Goal: Task Accomplishment & Management: Manage account settings

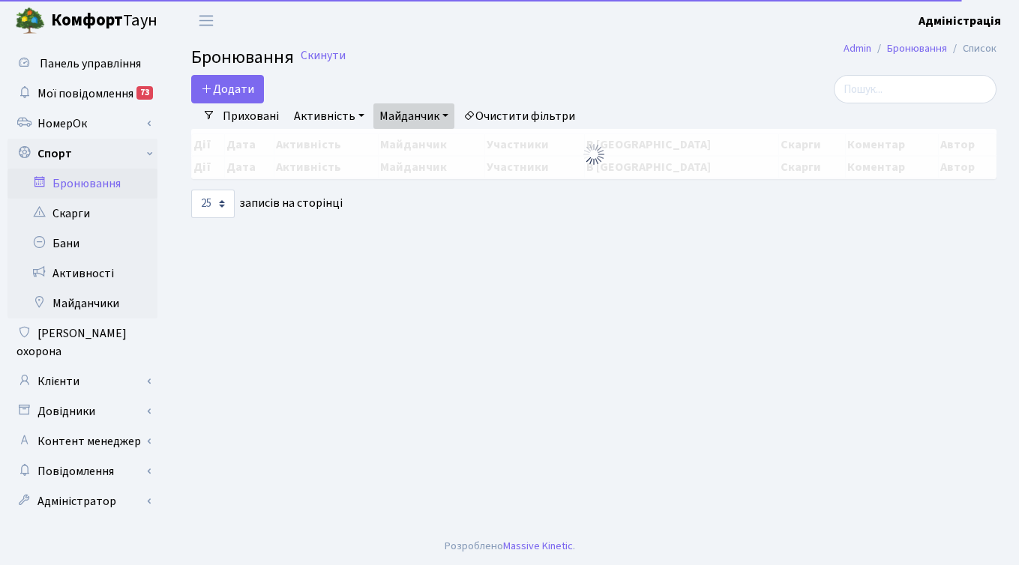
select select "25"
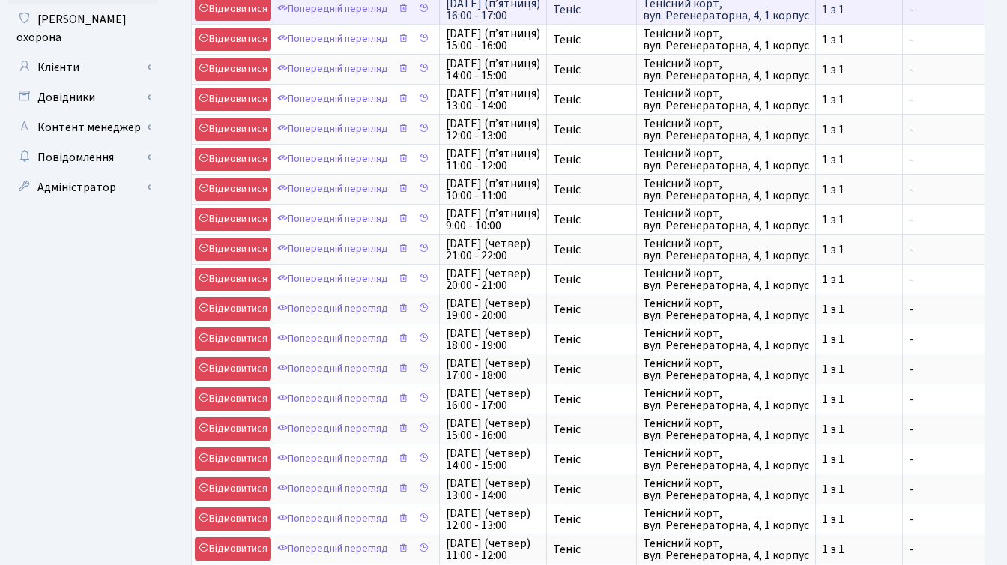
scroll to position [456, 0]
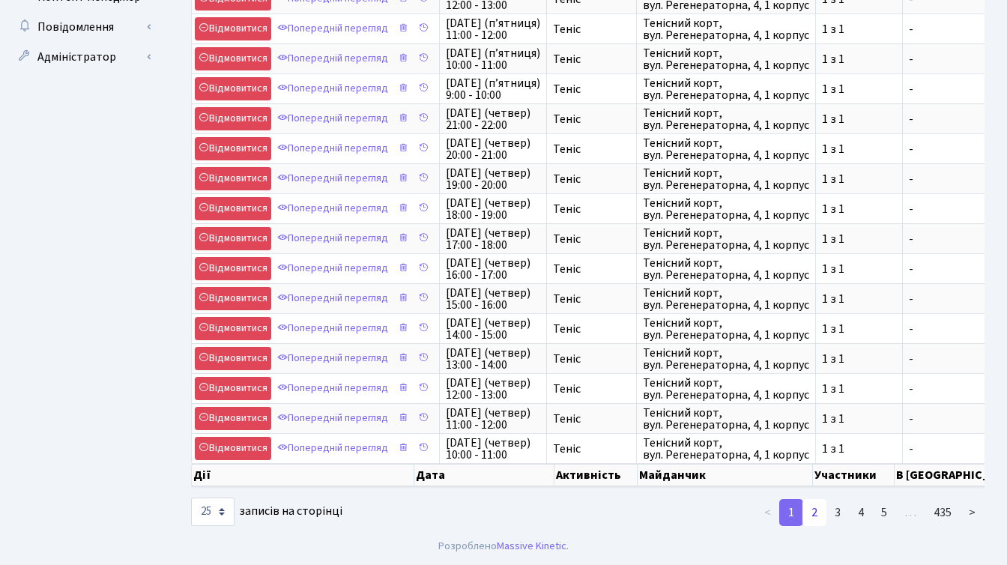
click at [815, 512] on link "2" at bounding box center [815, 512] width 24 height 27
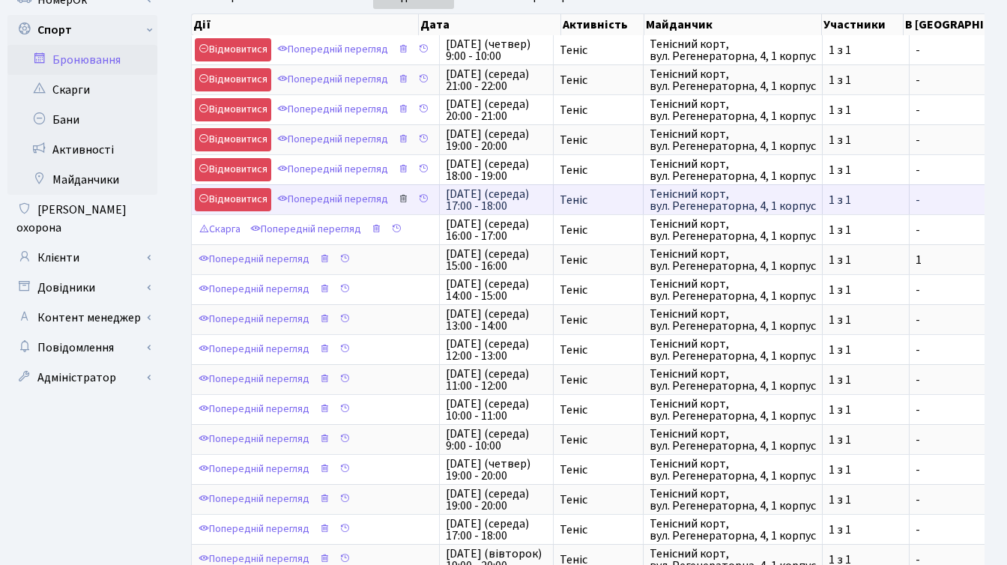
scroll to position [0, 0]
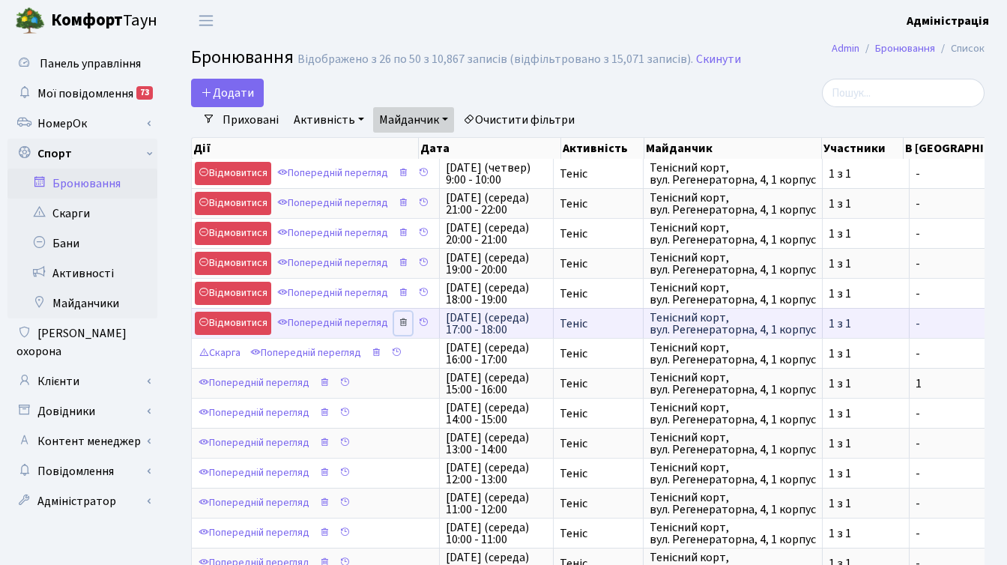
click at [408, 321] on icon at bounding box center [403, 322] width 10 height 10
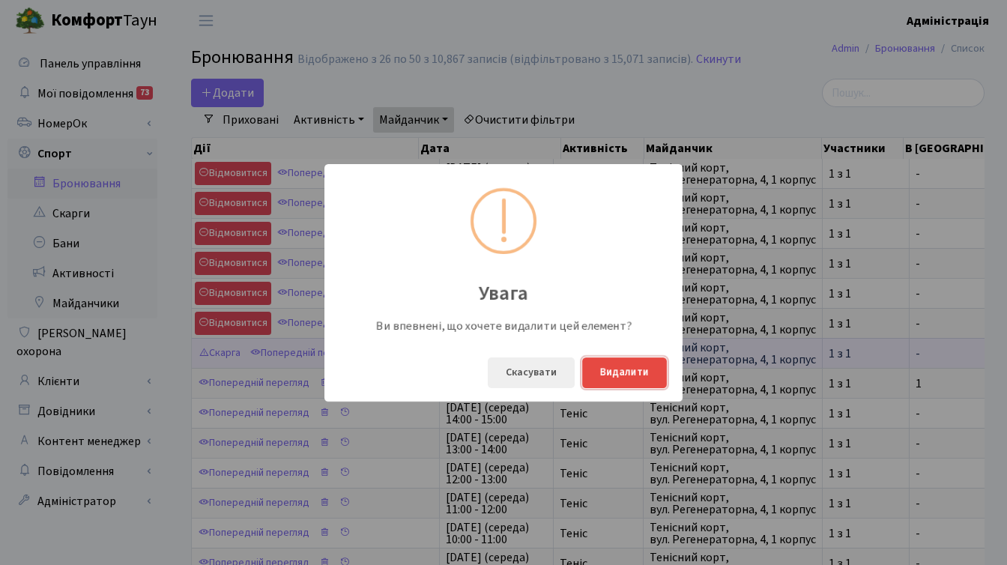
click at [607, 369] on button "Видалити" at bounding box center [624, 373] width 85 height 31
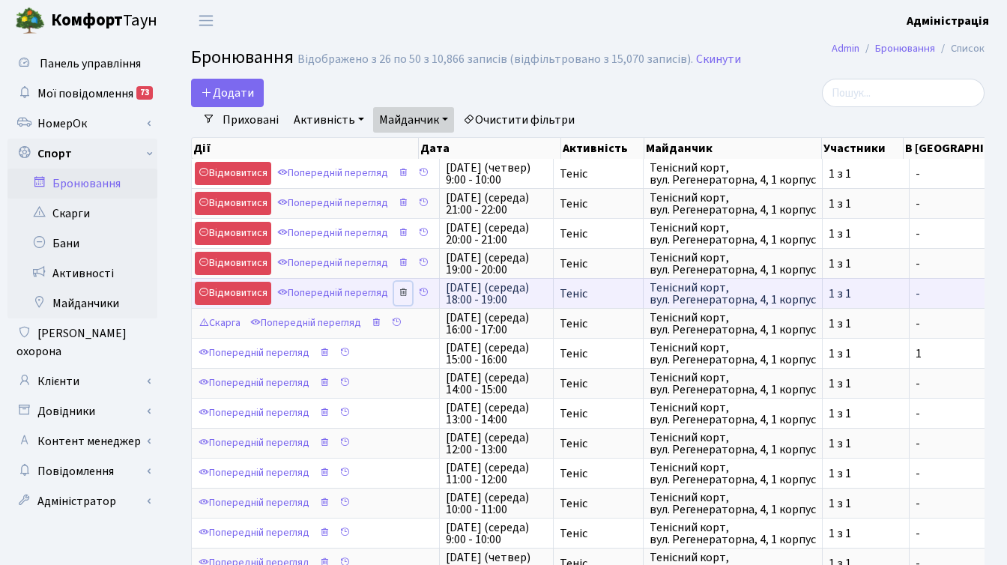
click at [405, 293] on icon at bounding box center [403, 292] width 10 height 10
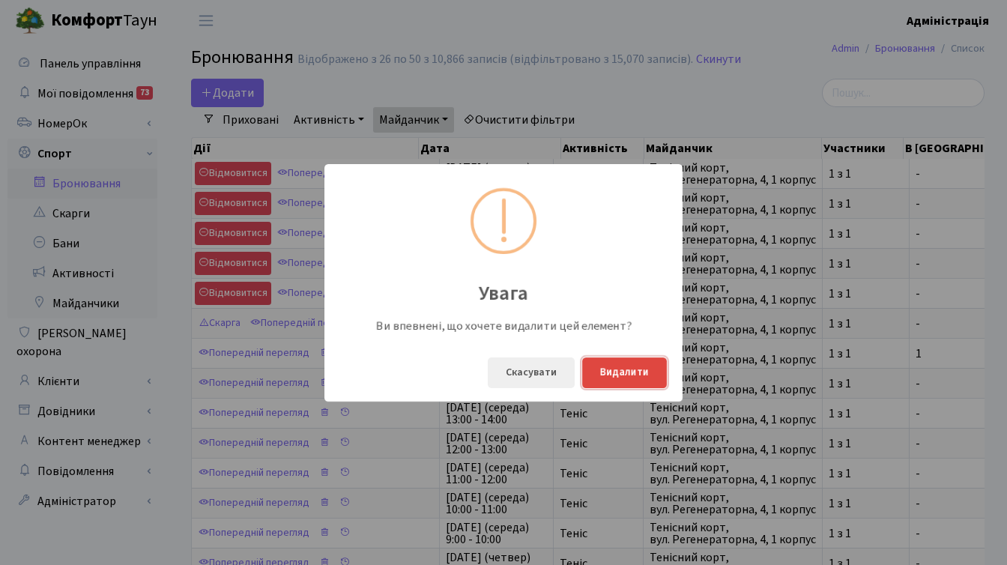
click at [624, 368] on button "Видалити" at bounding box center [624, 373] width 85 height 31
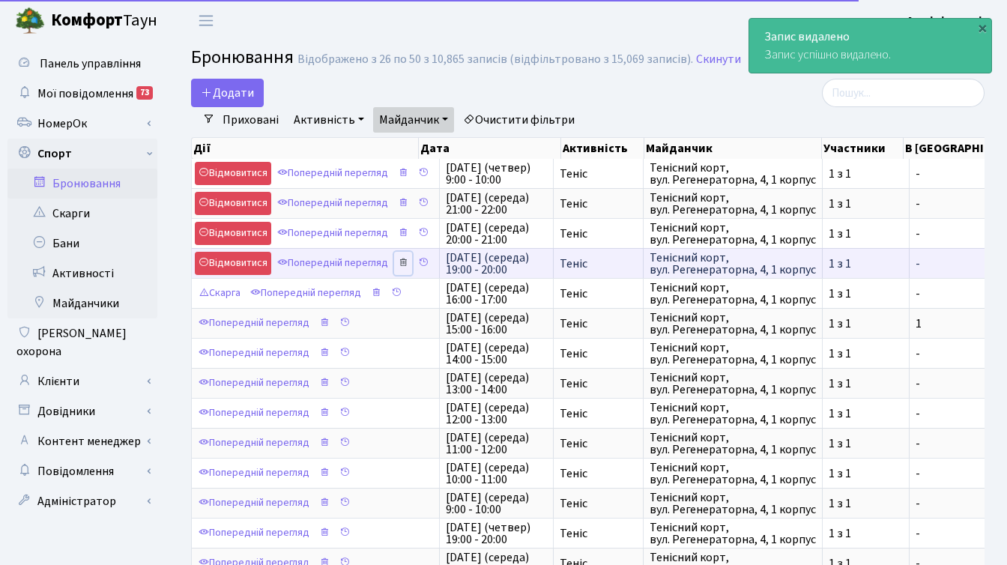
click at [407, 262] on icon at bounding box center [403, 262] width 10 height 10
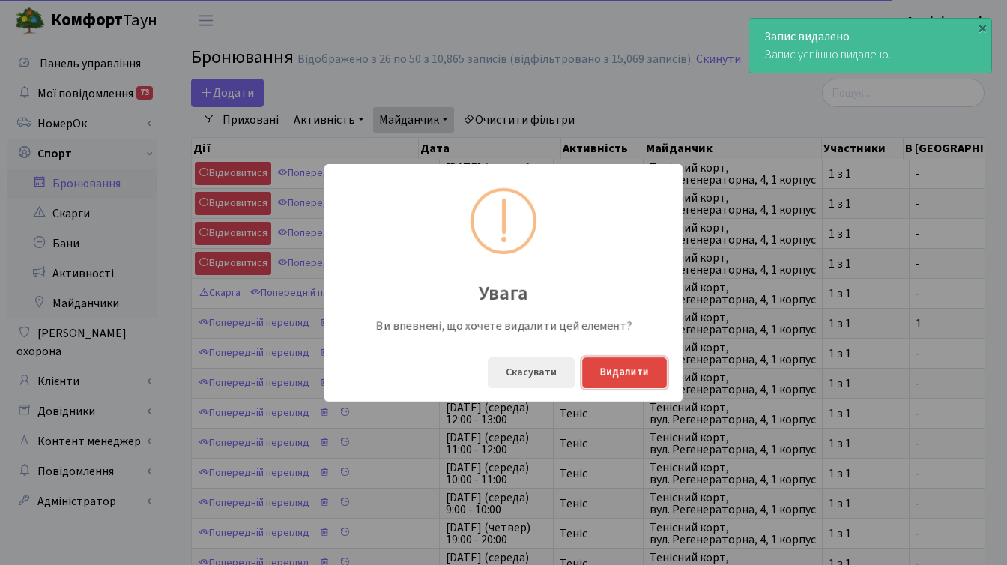
click at [645, 377] on button "Видалити" at bounding box center [624, 373] width 85 height 31
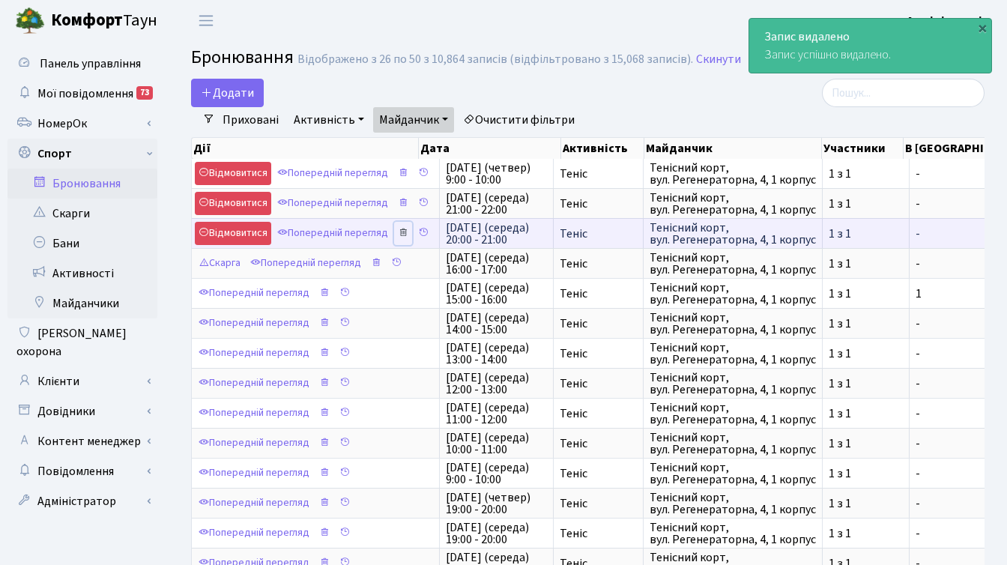
click at [406, 235] on icon at bounding box center [403, 232] width 10 height 10
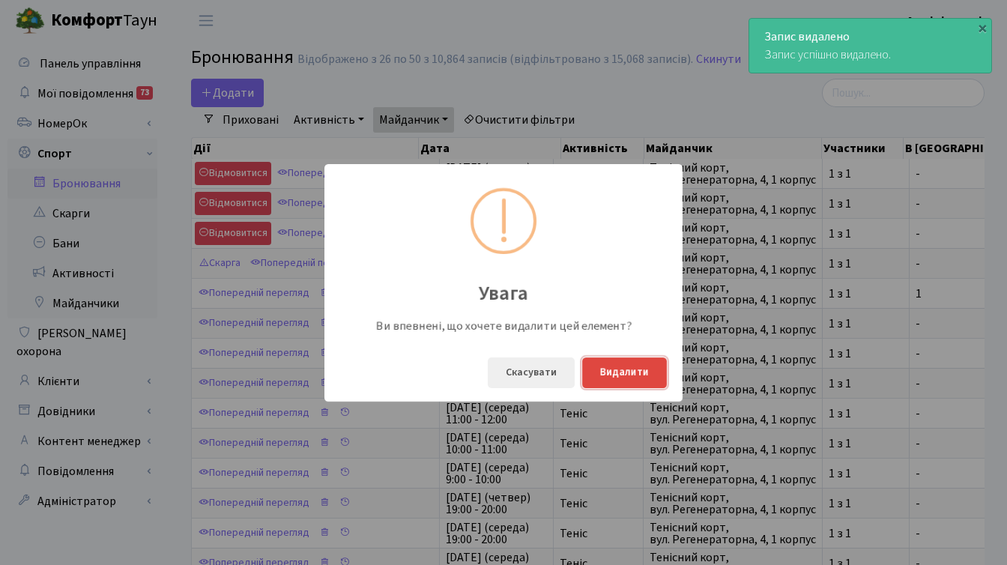
click at [640, 373] on button "Видалити" at bounding box center [624, 373] width 85 height 31
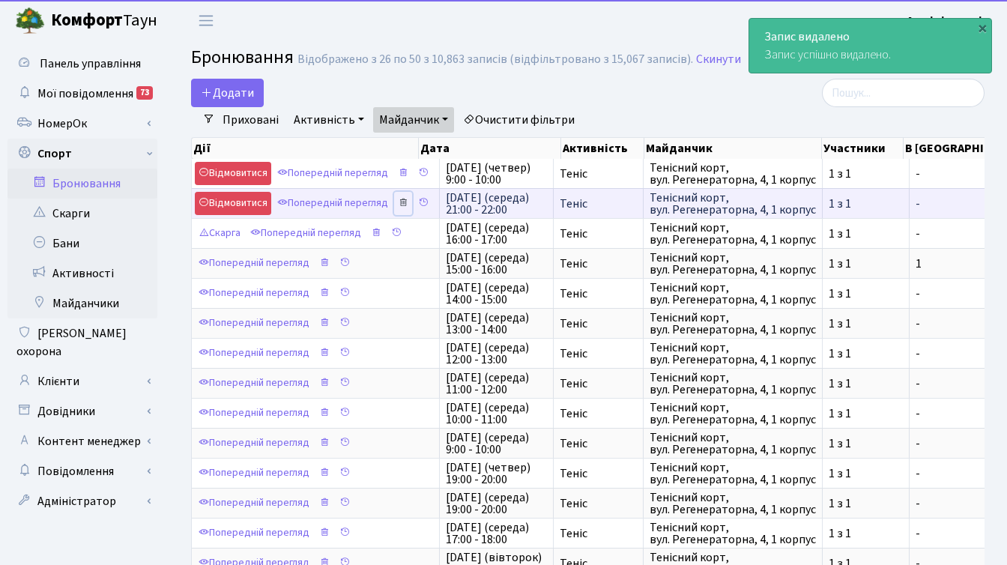
click at [406, 204] on icon at bounding box center [403, 202] width 10 height 10
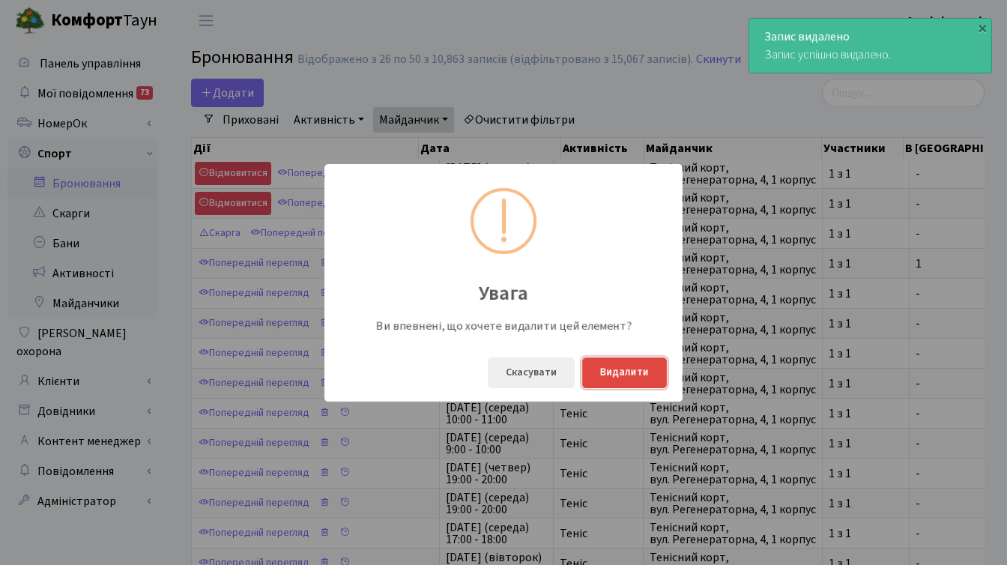
click at [633, 367] on button "Видалити" at bounding box center [624, 373] width 85 height 31
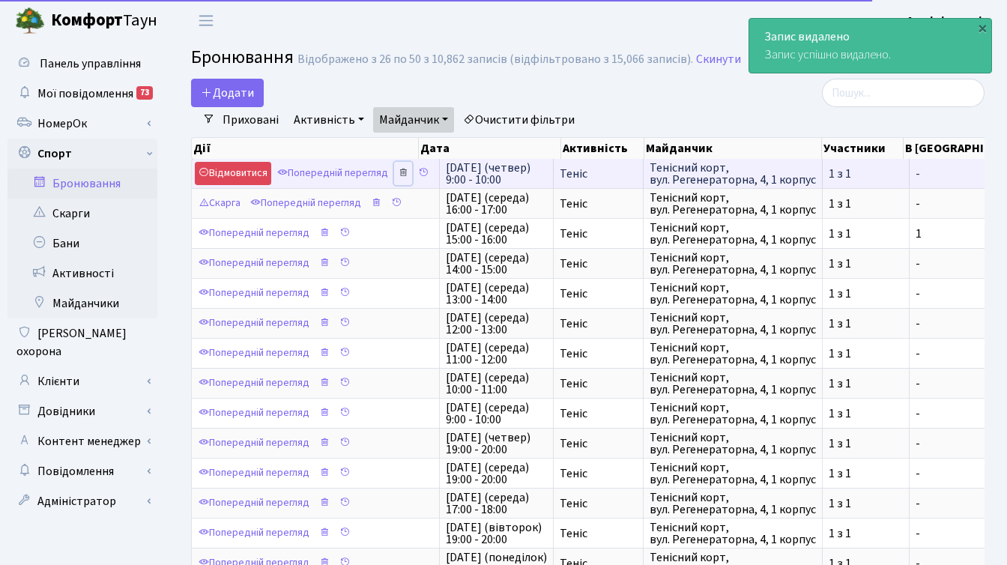
click at [406, 172] on icon at bounding box center [403, 172] width 10 height 10
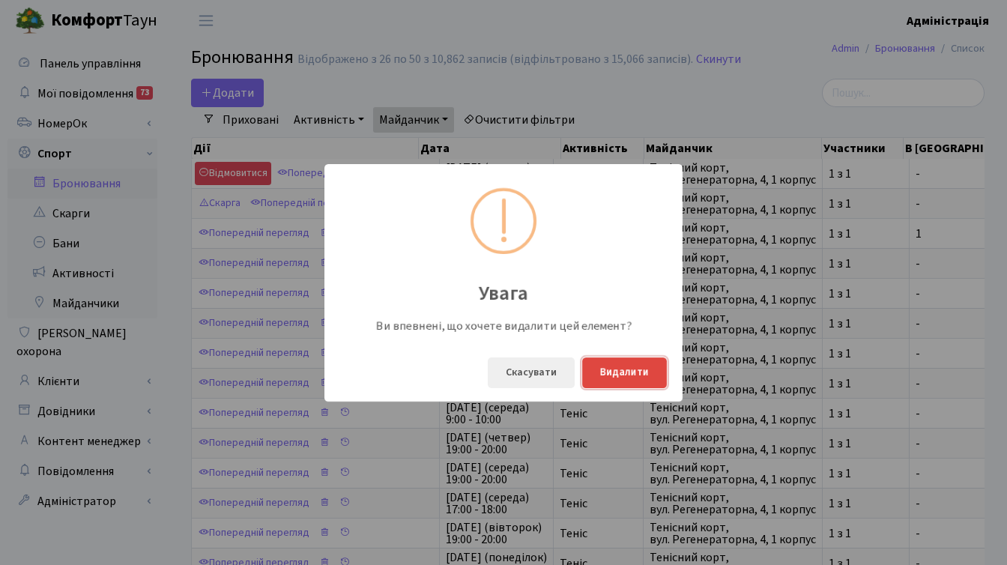
click at [621, 373] on button "Видалити" at bounding box center [624, 373] width 85 height 31
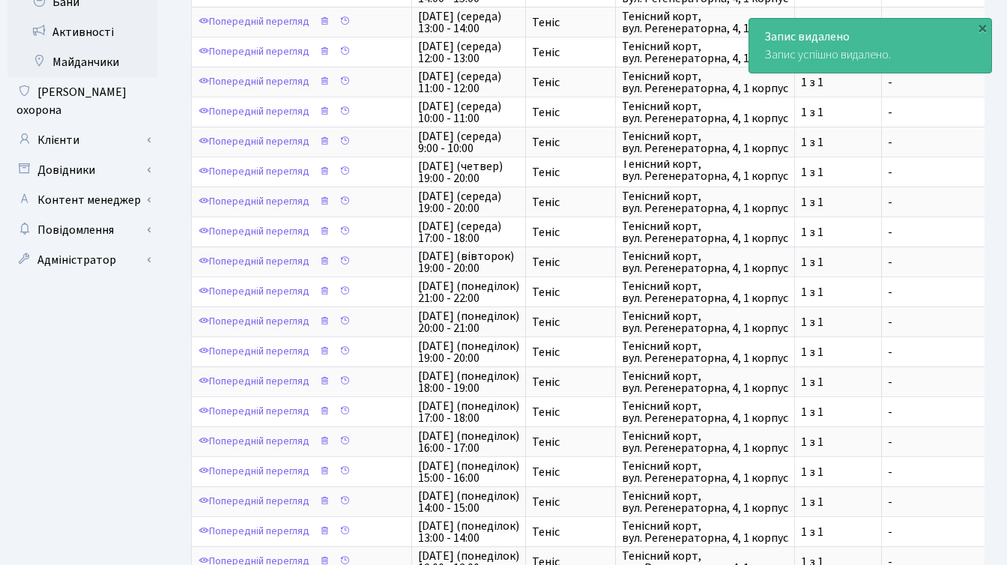
scroll to position [456, 0]
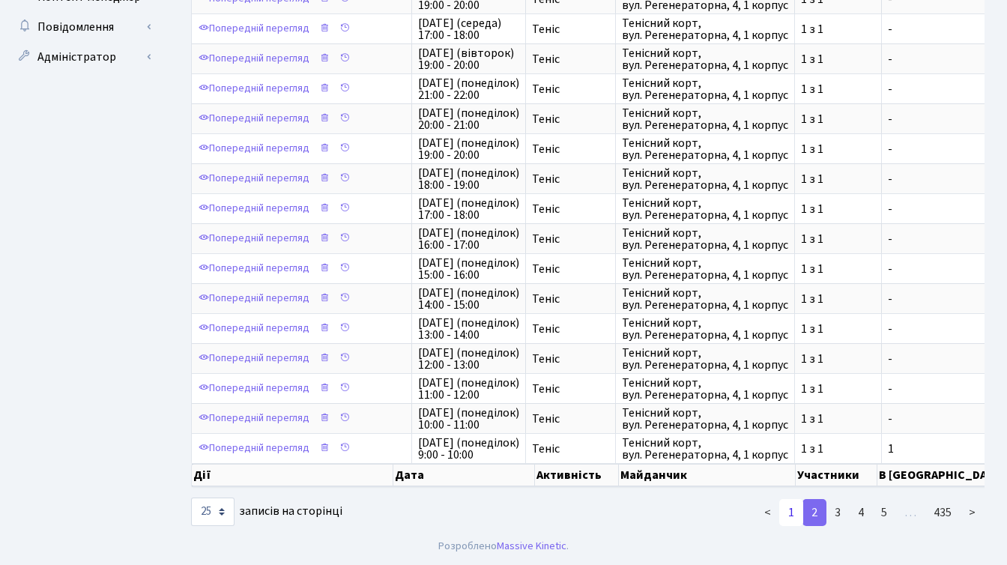
click at [795, 513] on link "1" at bounding box center [792, 512] width 24 height 27
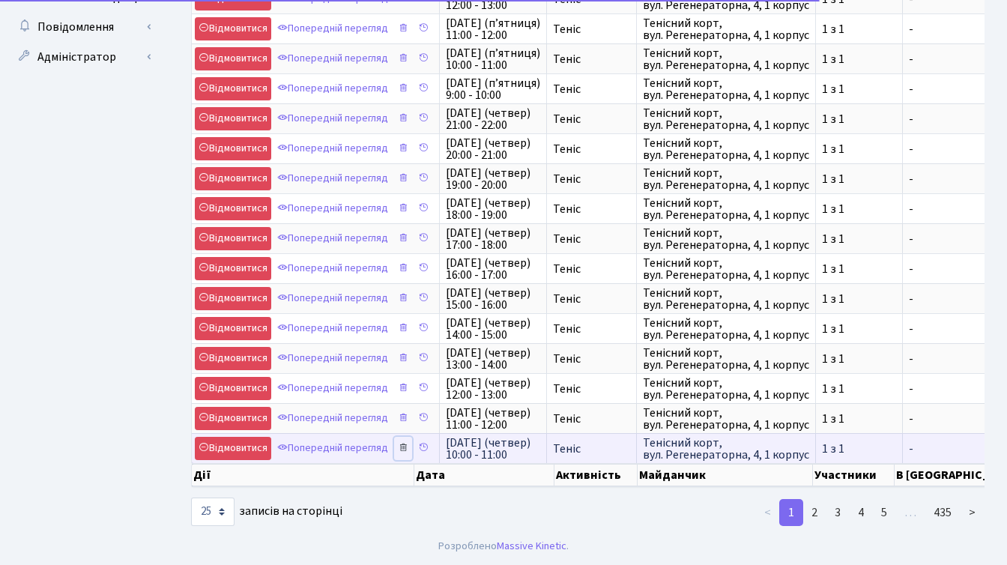
click at [406, 442] on icon at bounding box center [403, 447] width 10 height 10
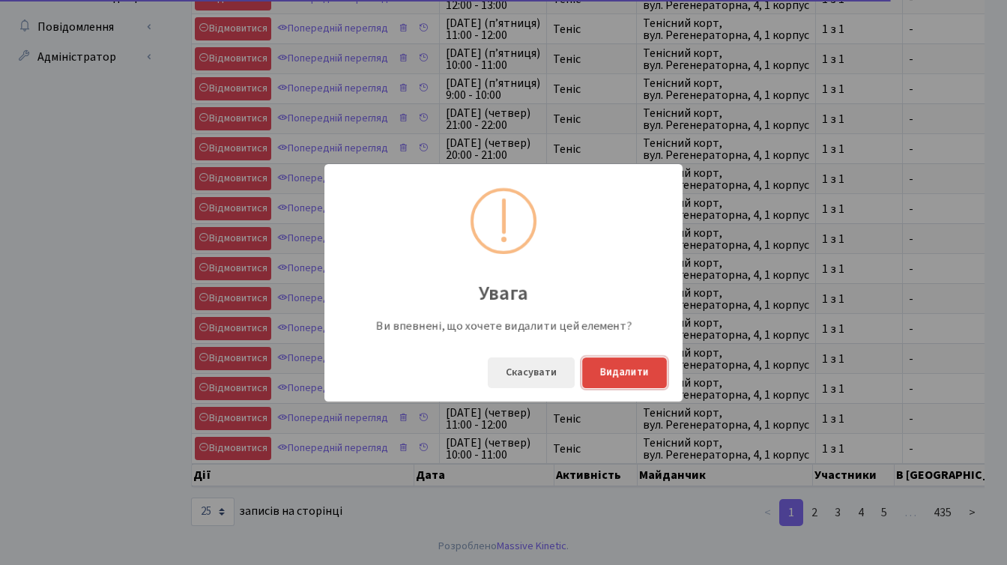
click at [608, 376] on button "Видалити" at bounding box center [624, 373] width 85 height 31
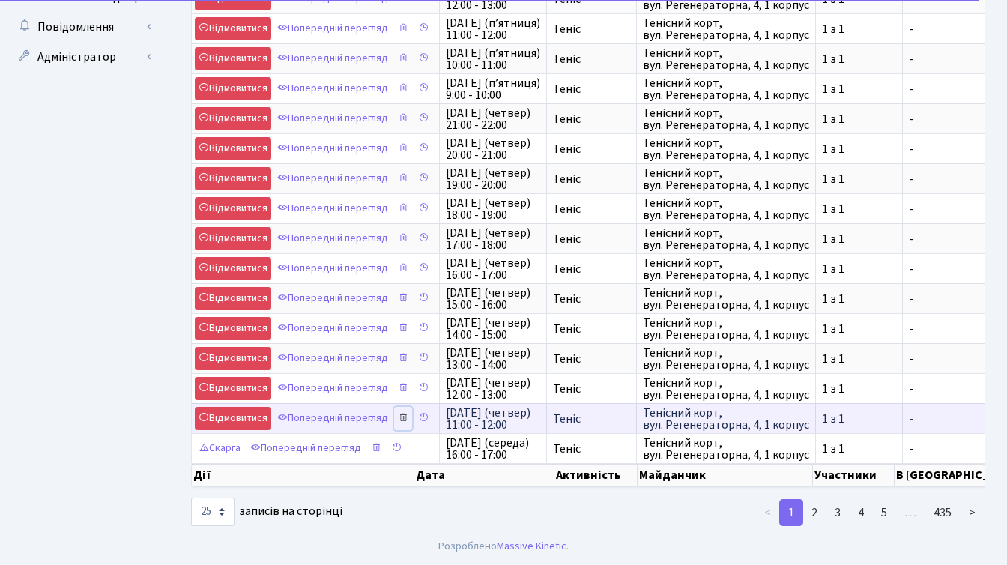
click at [407, 412] on icon at bounding box center [403, 417] width 10 height 10
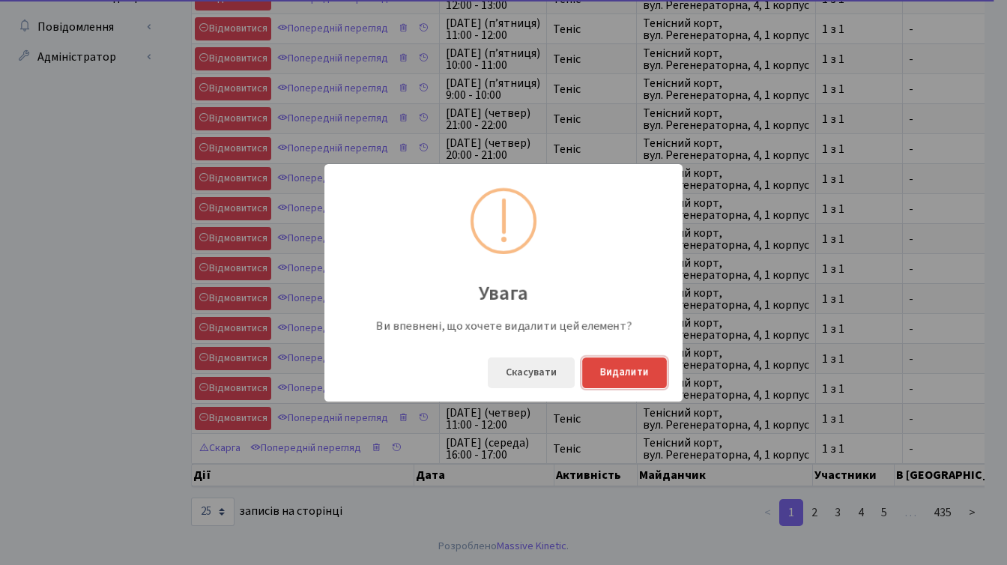
click at [618, 373] on button "Видалити" at bounding box center [624, 373] width 85 height 31
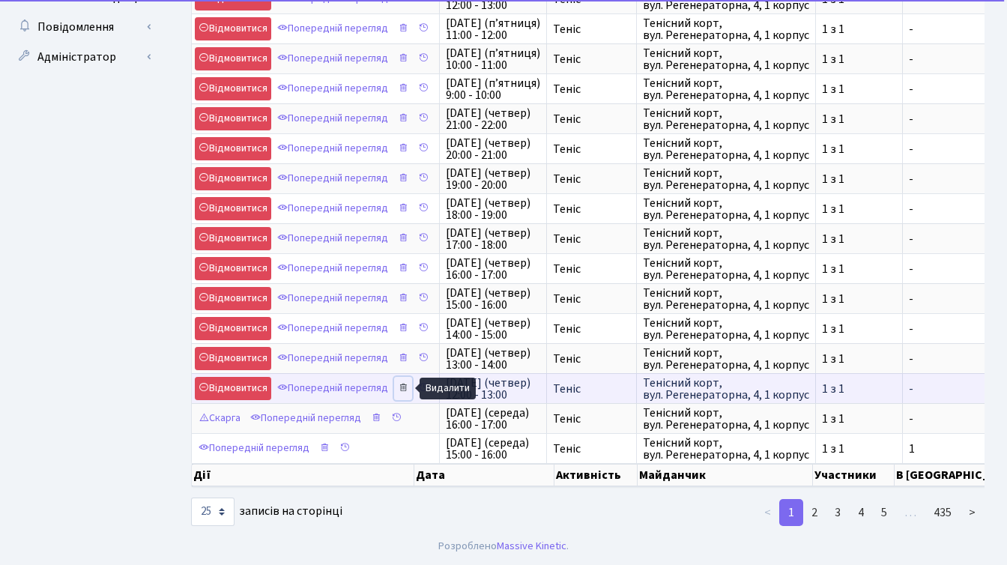
click at [406, 382] on icon at bounding box center [403, 387] width 10 height 10
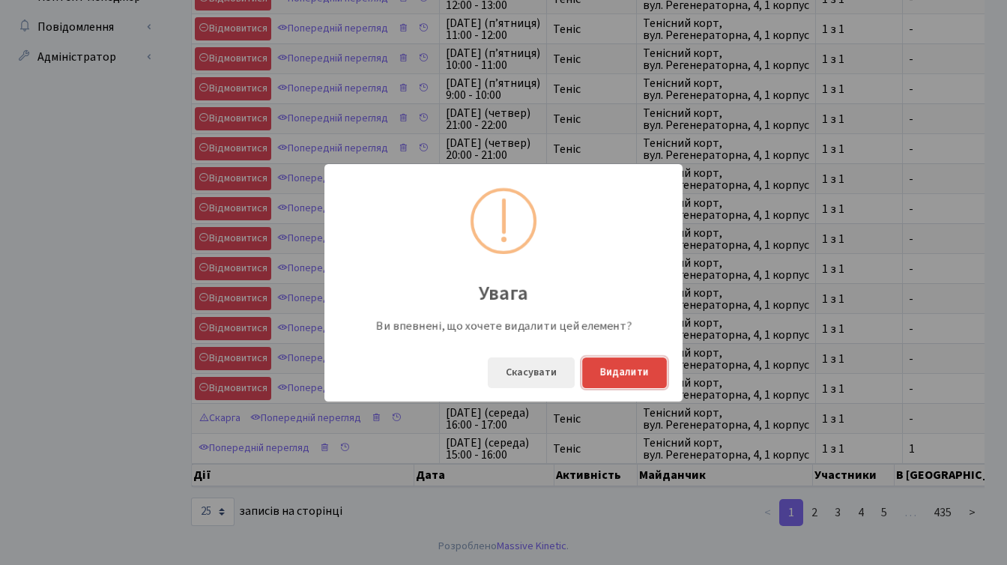
click at [614, 369] on button "Видалити" at bounding box center [624, 373] width 85 height 31
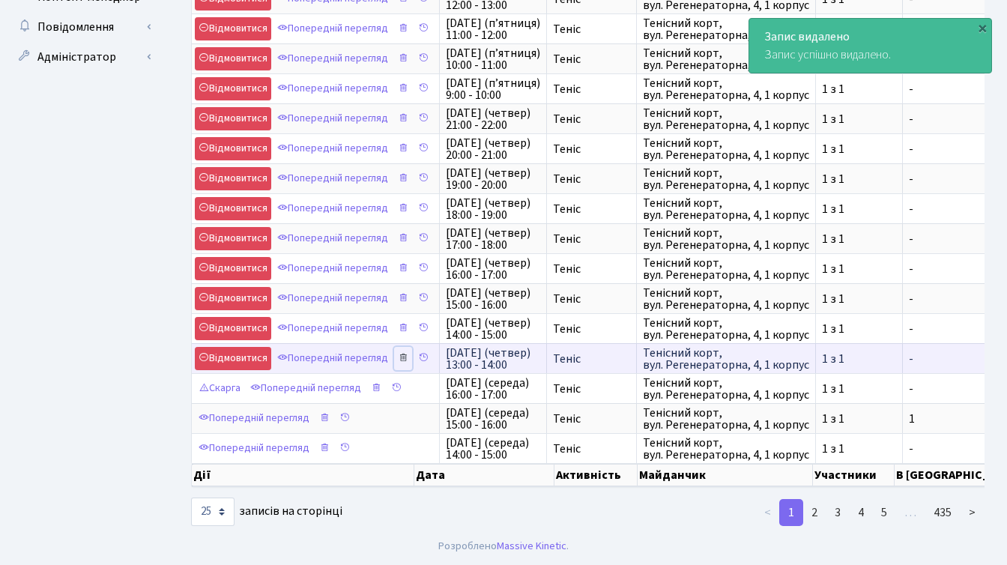
click at [406, 352] on icon at bounding box center [403, 357] width 10 height 10
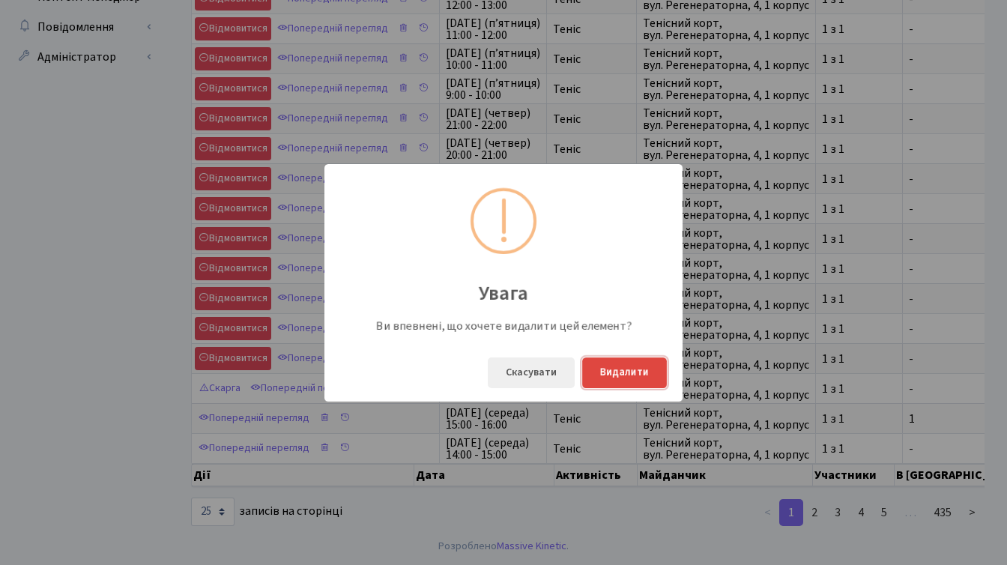
click at [613, 372] on button "Видалити" at bounding box center [624, 373] width 85 height 31
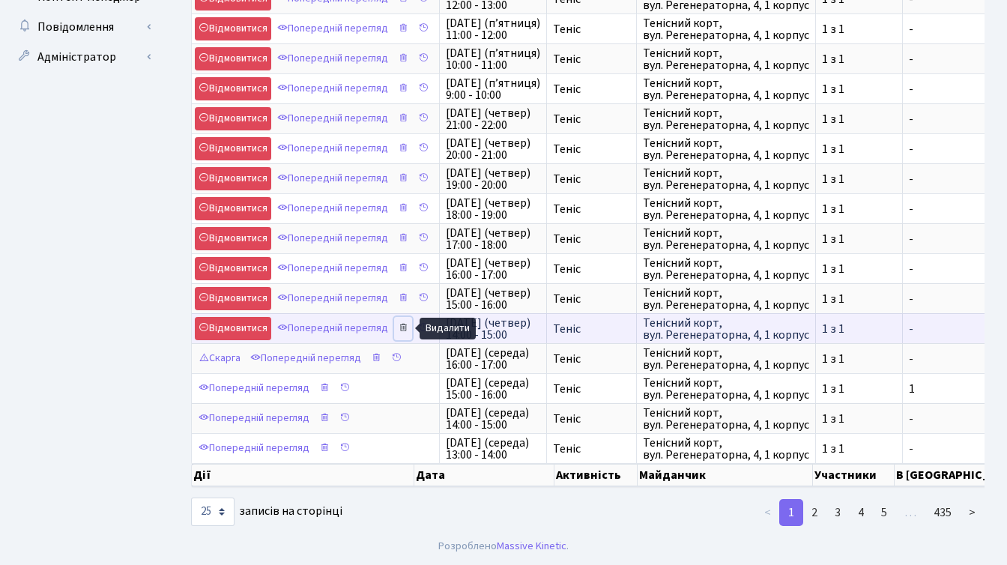
click at [406, 322] on icon at bounding box center [403, 327] width 10 height 10
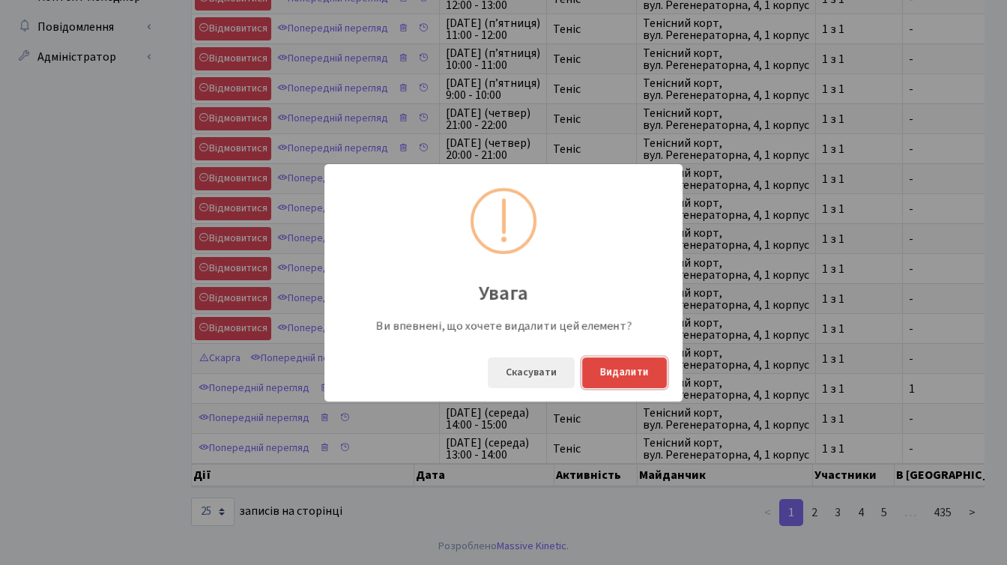
click at [619, 370] on button "Видалити" at bounding box center [624, 373] width 85 height 31
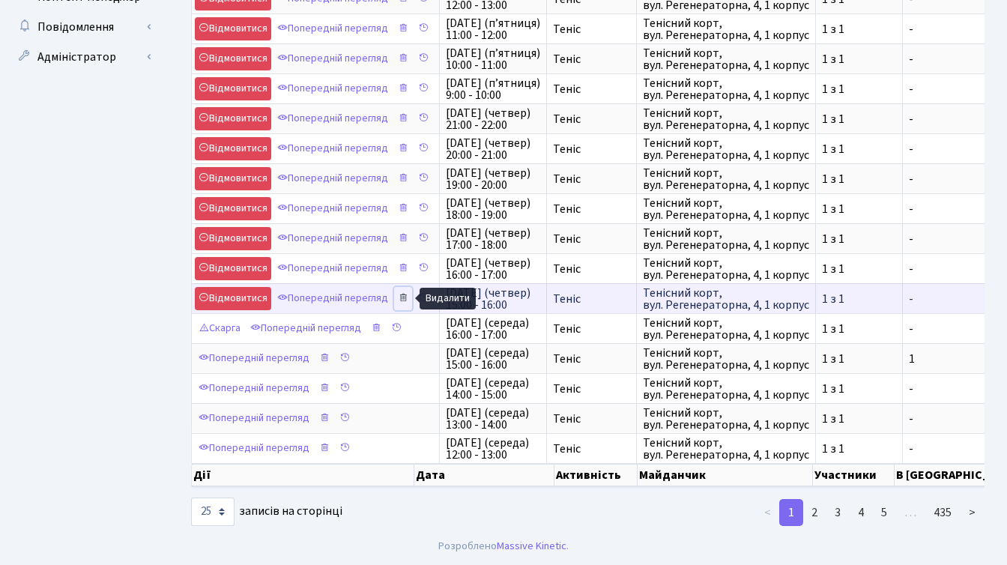
click at [404, 292] on icon at bounding box center [403, 297] width 10 height 10
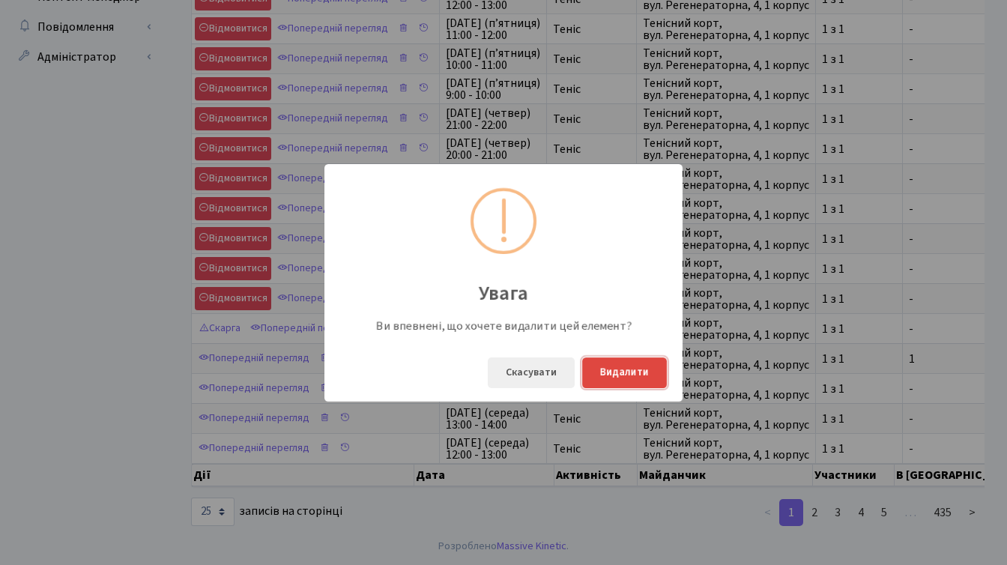
click at [606, 369] on button "Видалити" at bounding box center [624, 373] width 85 height 31
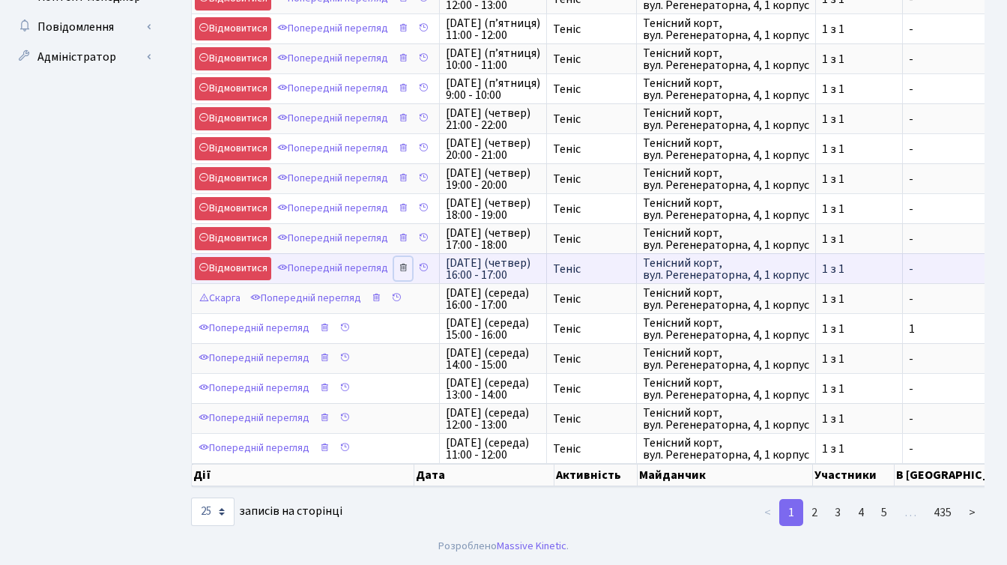
click at [406, 262] on icon at bounding box center [403, 267] width 10 height 10
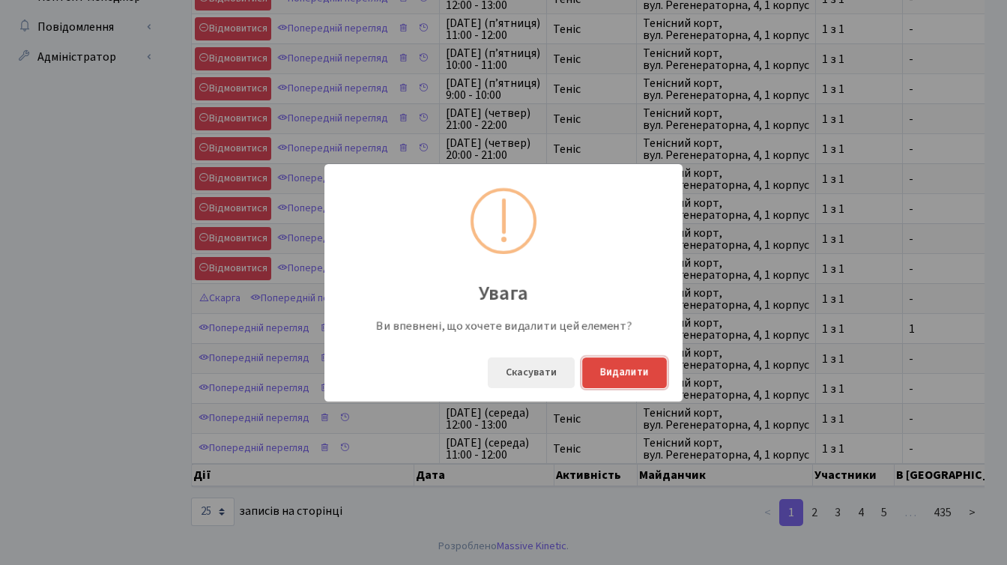
click at [610, 372] on button "Видалити" at bounding box center [624, 373] width 85 height 31
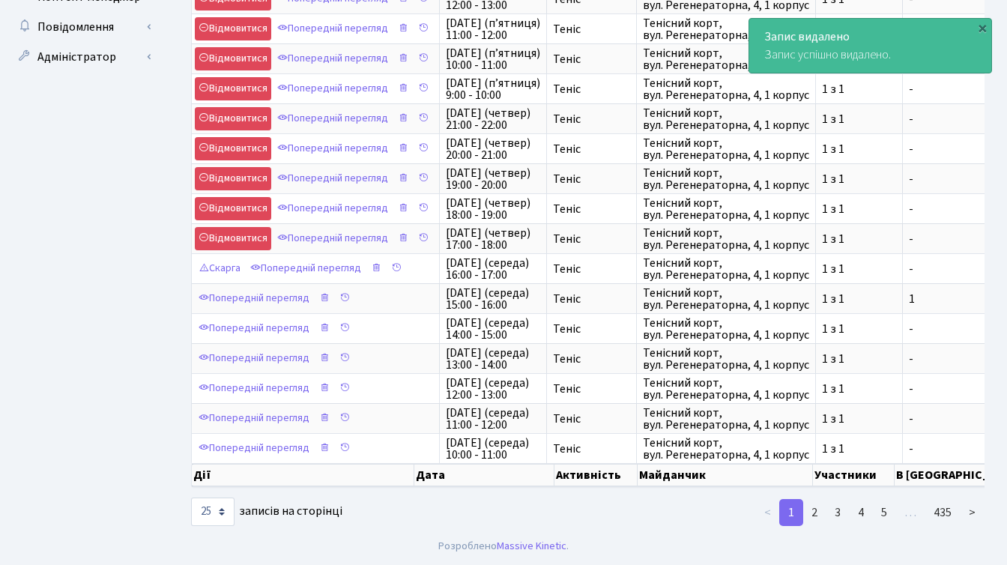
scroll to position [0, 0]
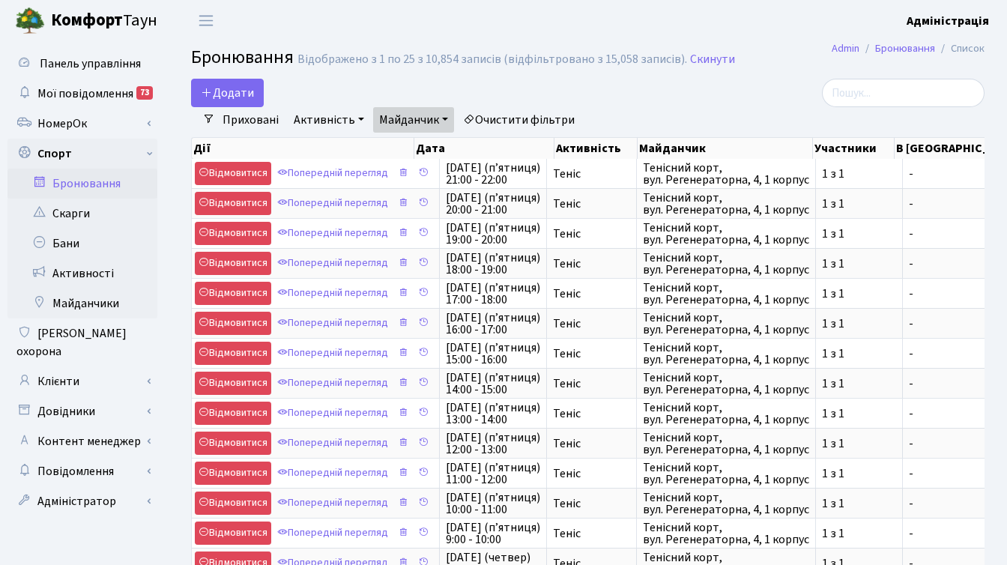
click at [474, 119] on link "Очистити фільтри" at bounding box center [519, 119] width 124 height 25
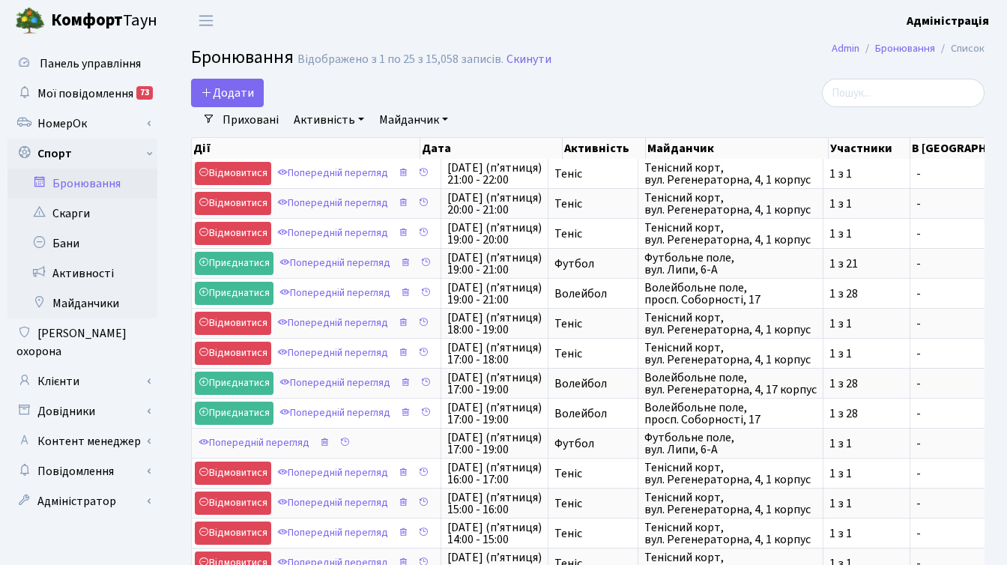
click at [414, 122] on link "Майданчик" at bounding box center [413, 119] width 81 height 25
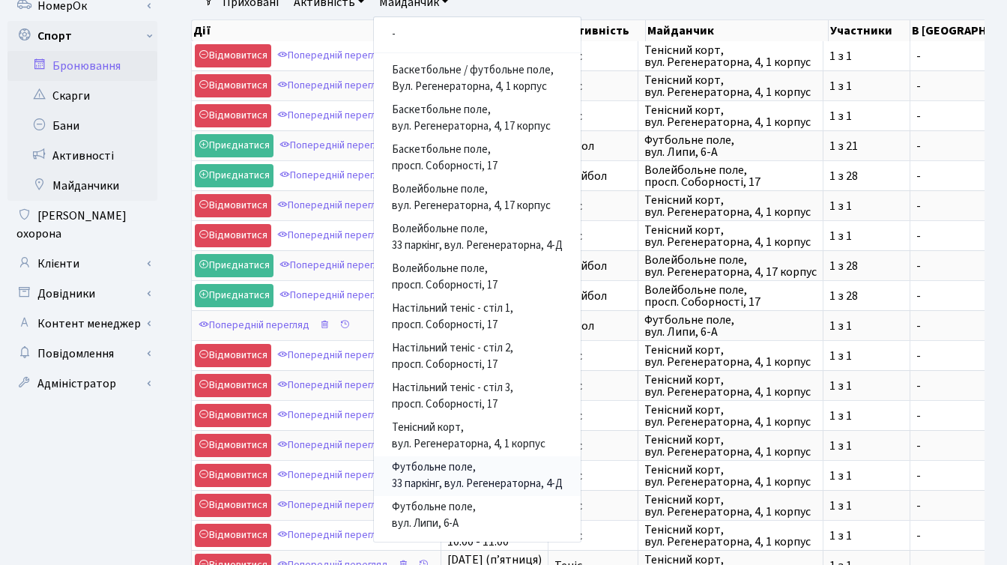
scroll to position [126, 0]
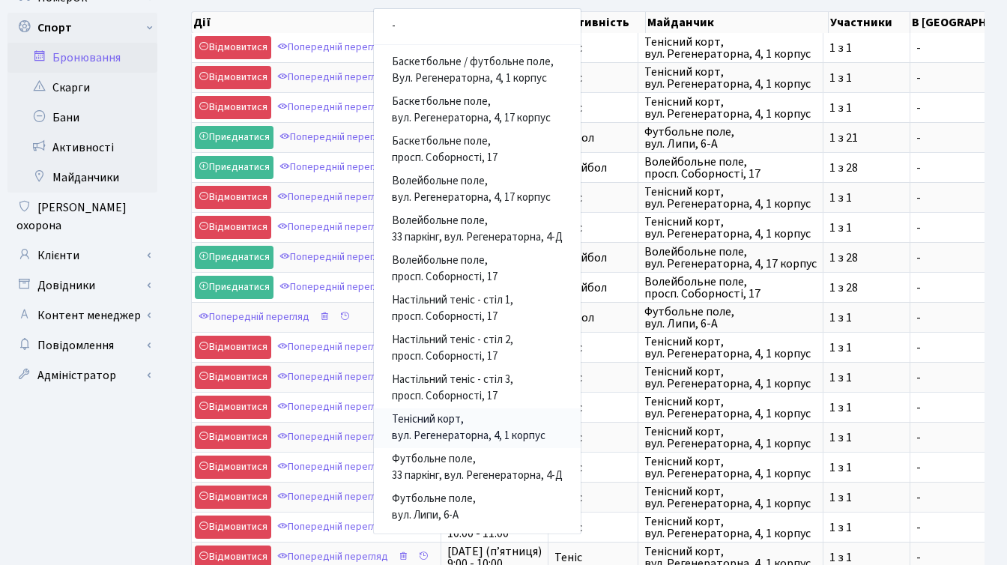
click at [439, 421] on link "Тенісний корт, вул. Регенераторна, 4, 1 корпус" at bounding box center [477, 429] width 207 height 40
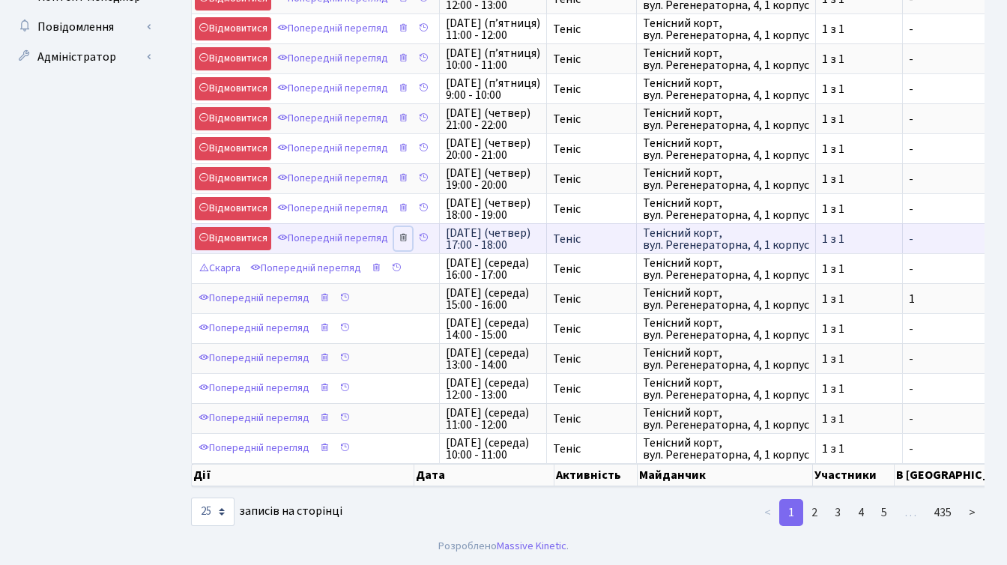
click at [407, 232] on icon at bounding box center [403, 237] width 10 height 10
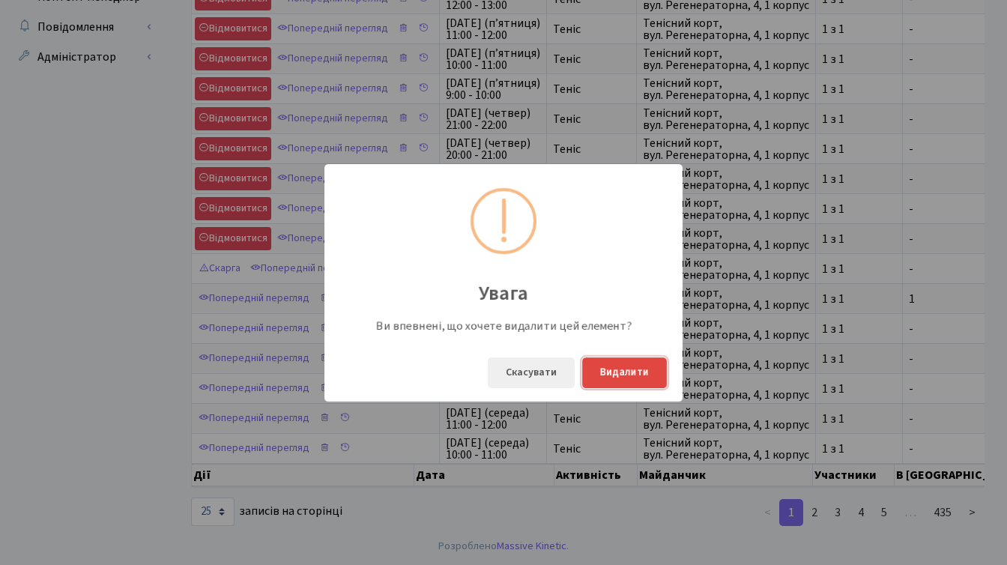
click at [594, 370] on button "Видалити" at bounding box center [624, 373] width 85 height 31
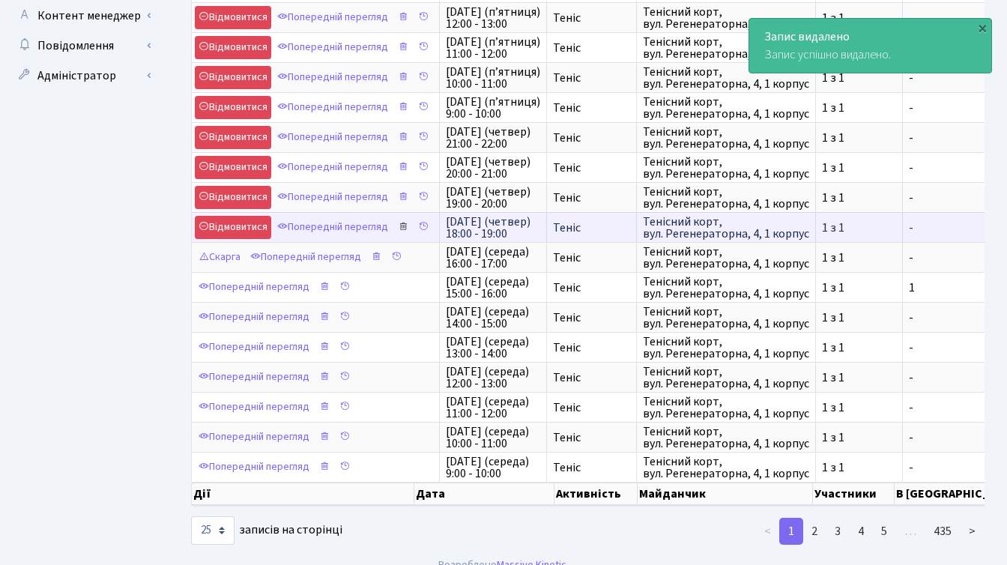
scroll to position [456, 0]
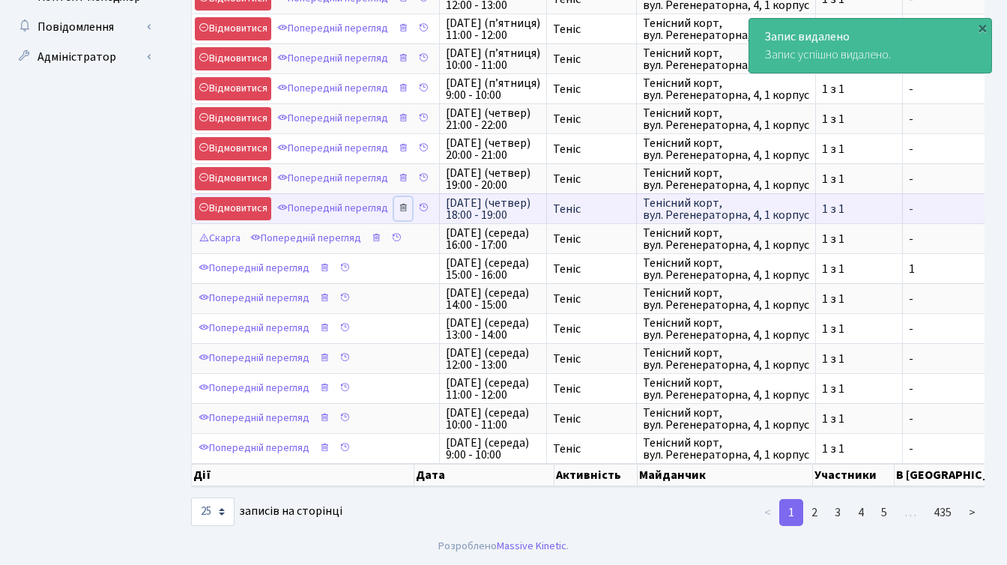
click at [406, 202] on icon at bounding box center [403, 207] width 10 height 10
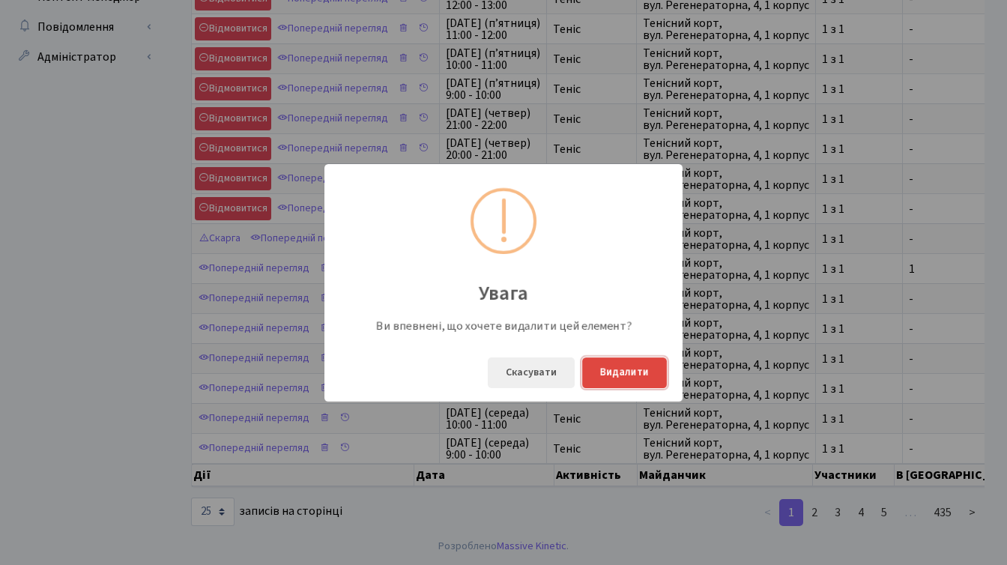
click at [620, 373] on button "Видалити" at bounding box center [624, 373] width 85 height 31
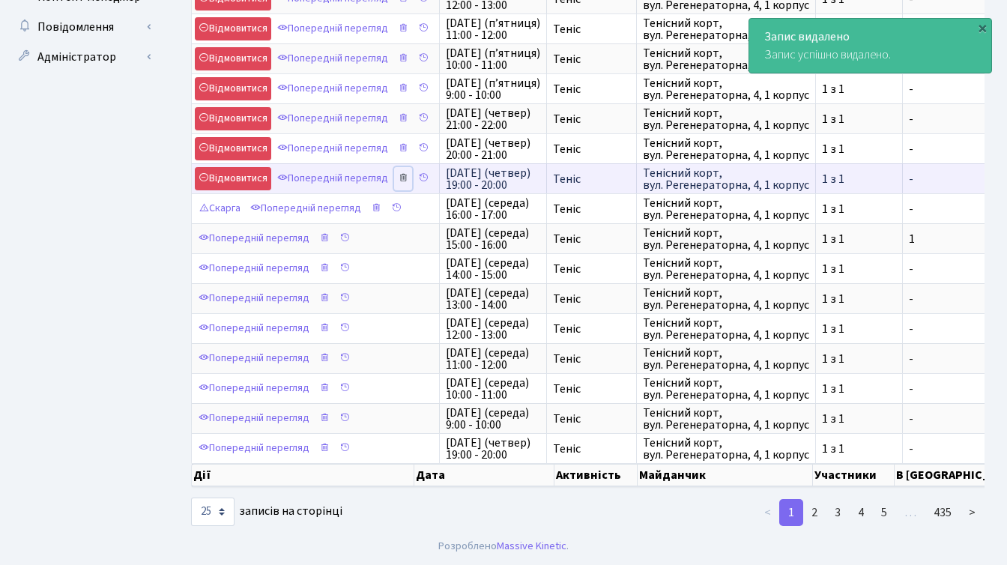
click at [408, 172] on icon at bounding box center [403, 177] width 10 height 10
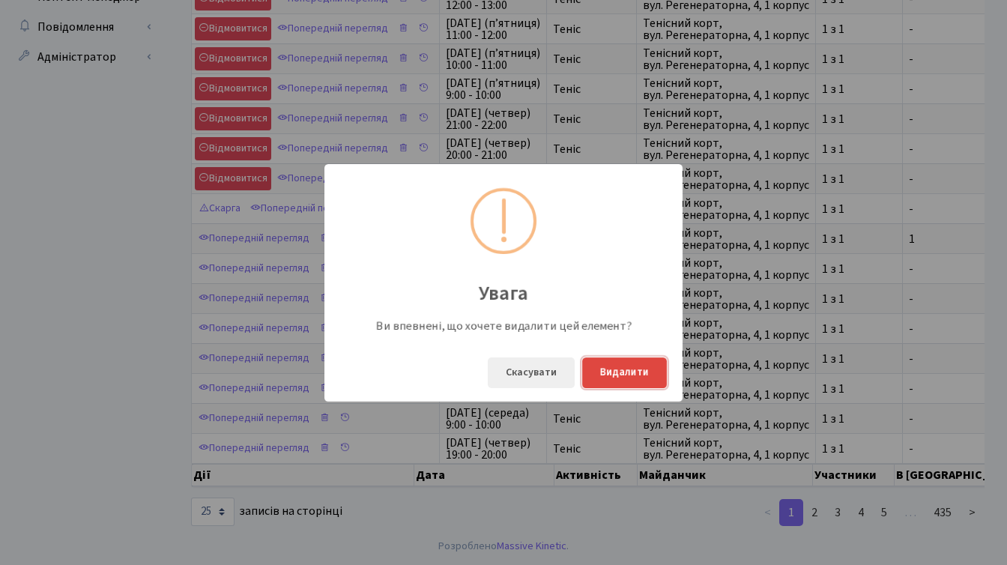
click at [626, 370] on button "Видалити" at bounding box center [624, 373] width 85 height 31
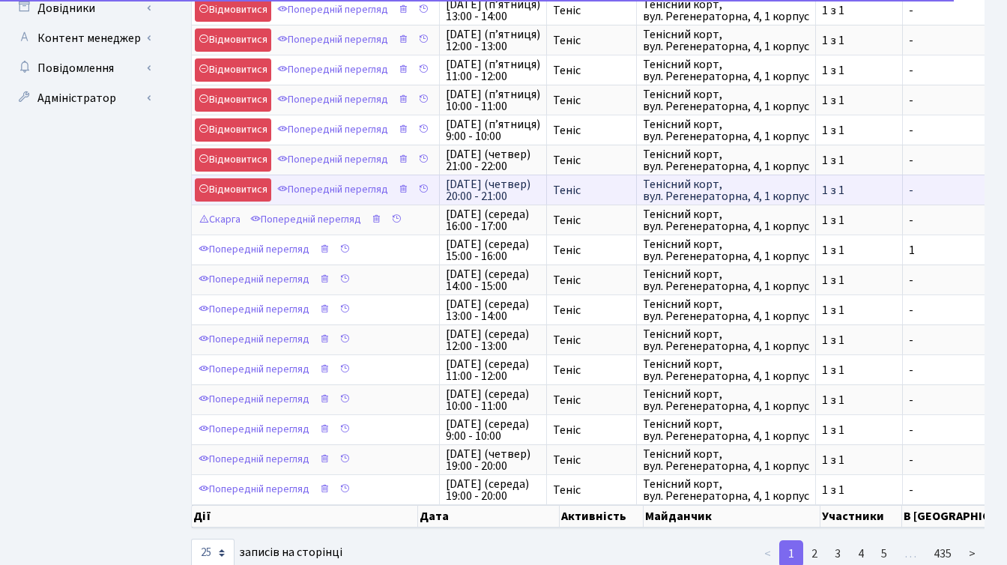
scroll to position [403, 0]
click at [405, 189] on icon at bounding box center [403, 189] width 10 height 10
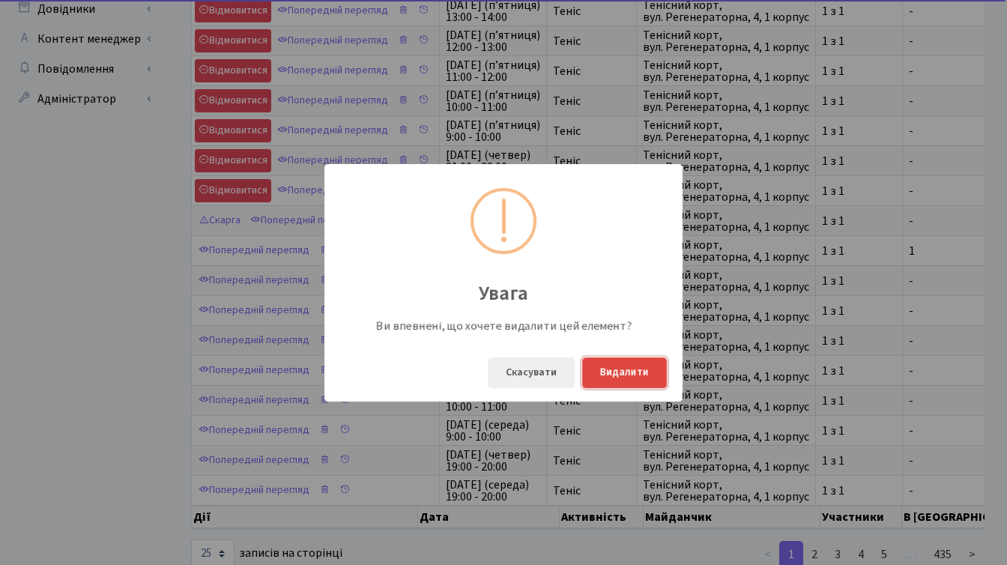
click at [623, 368] on button "Видалити" at bounding box center [624, 373] width 85 height 31
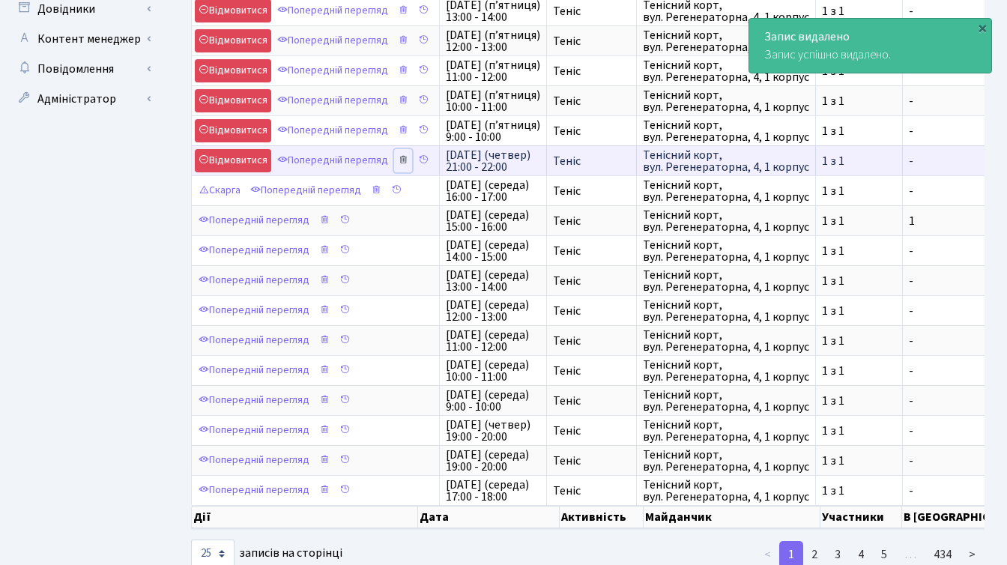
click at [405, 160] on icon at bounding box center [403, 159] width 10 height 10
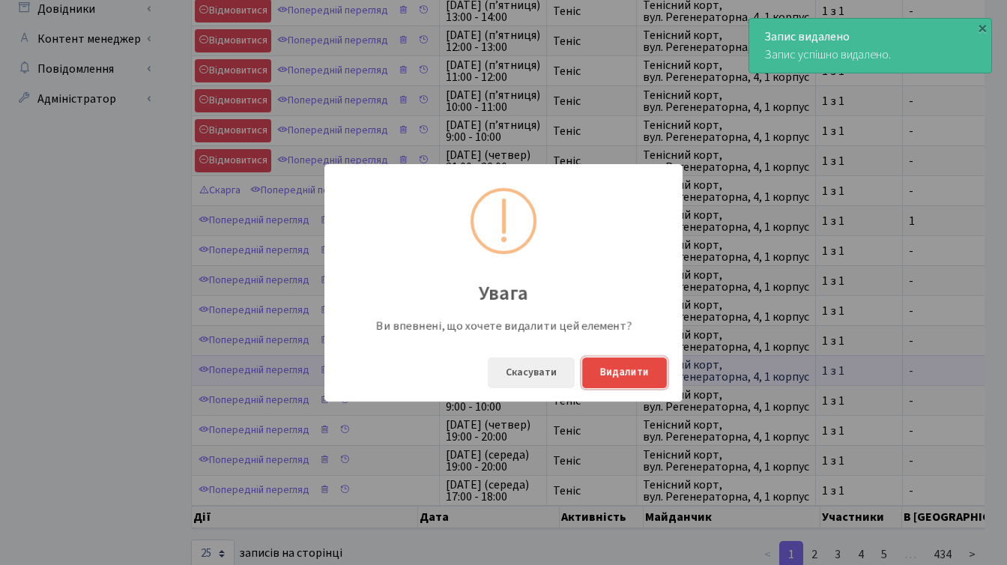
drag, startPoint x: 629, startPoint y: 379, endPoint x: 625, endPoint y: 372, distance: 7.7
click at [629, 379] on button "Видалити" at bounding box center [624, 373] width 85 height 31
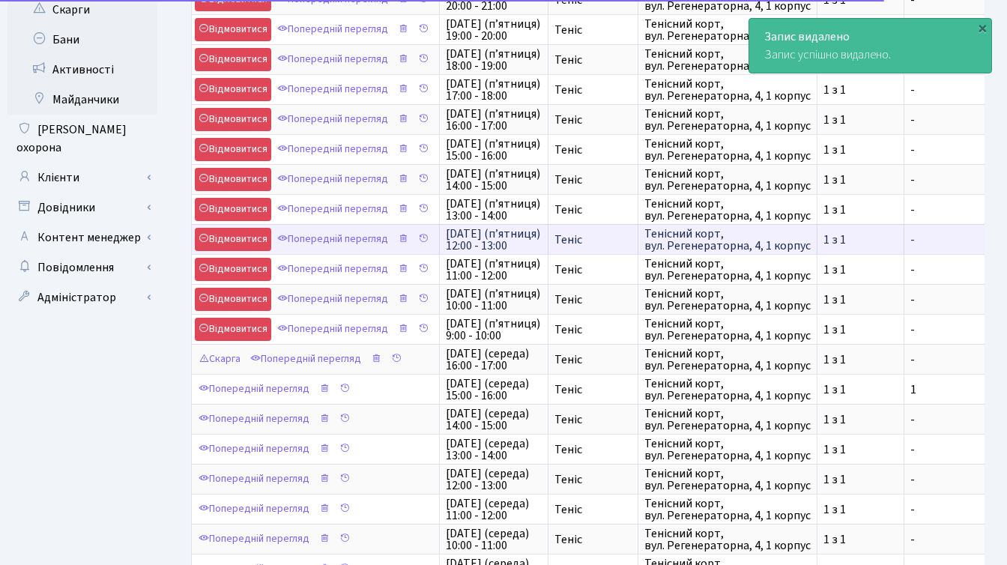
scroll to position [109, 0]
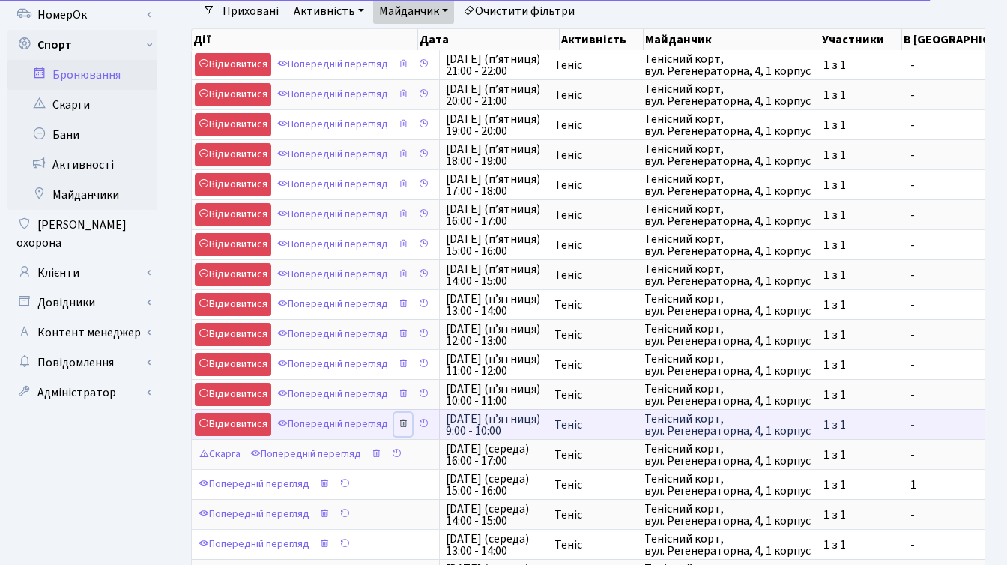
click at [406, 424] on icon at bounding box center [403, 423] width 10 height 10
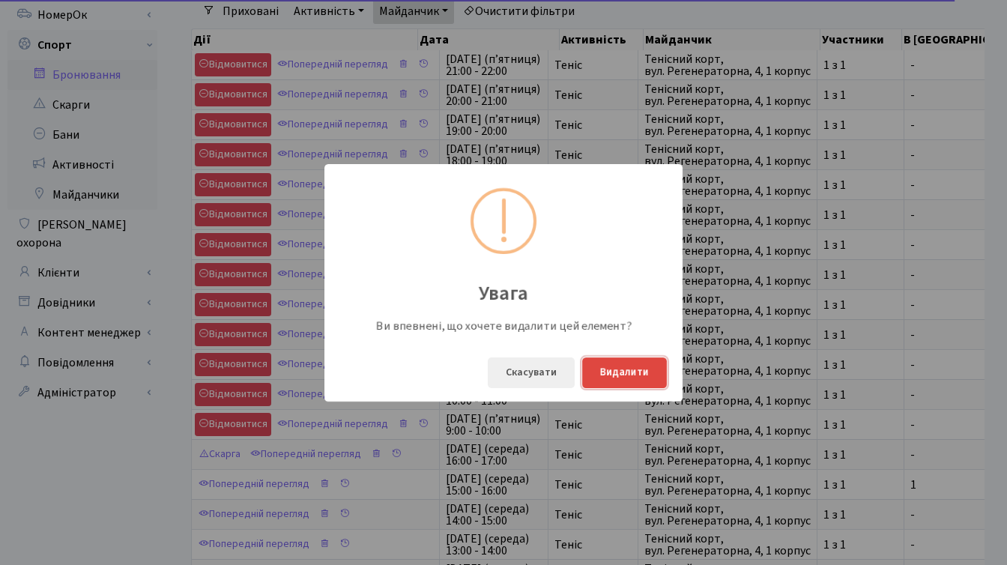
click at [613, 370] on button "Видалити" at bounding box center [624, 373] width 85 height 31
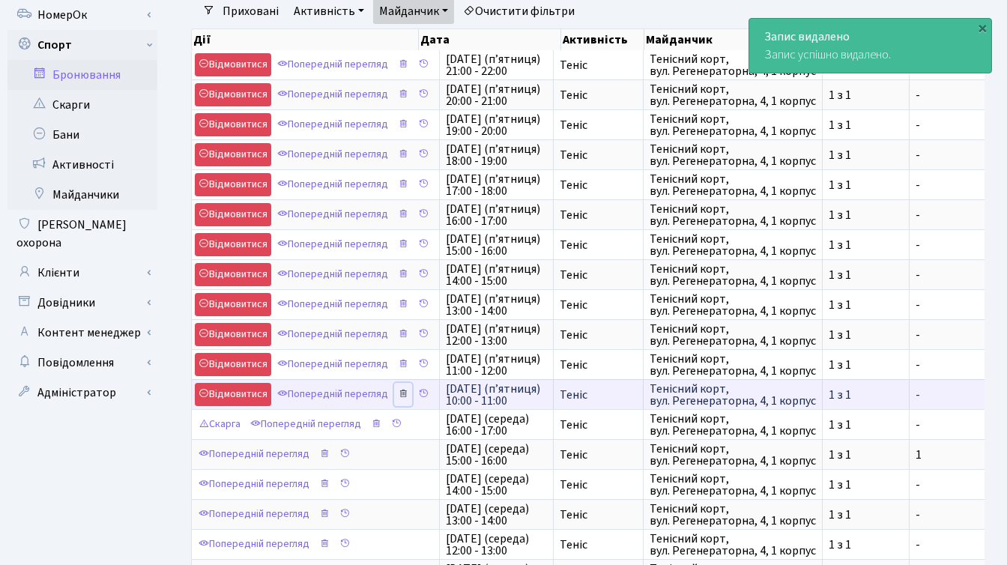
click at [406, 397] on icon at bounding box center [403, 393] width 10 height 10
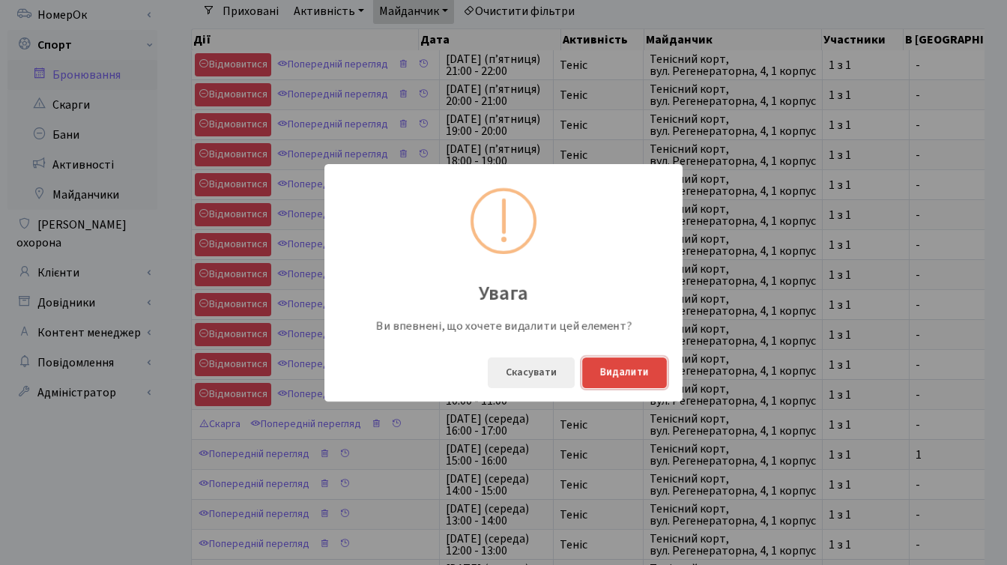
click at [601, 379] on button "Видалити" at bounding box center [624, 373] width 85 height 31
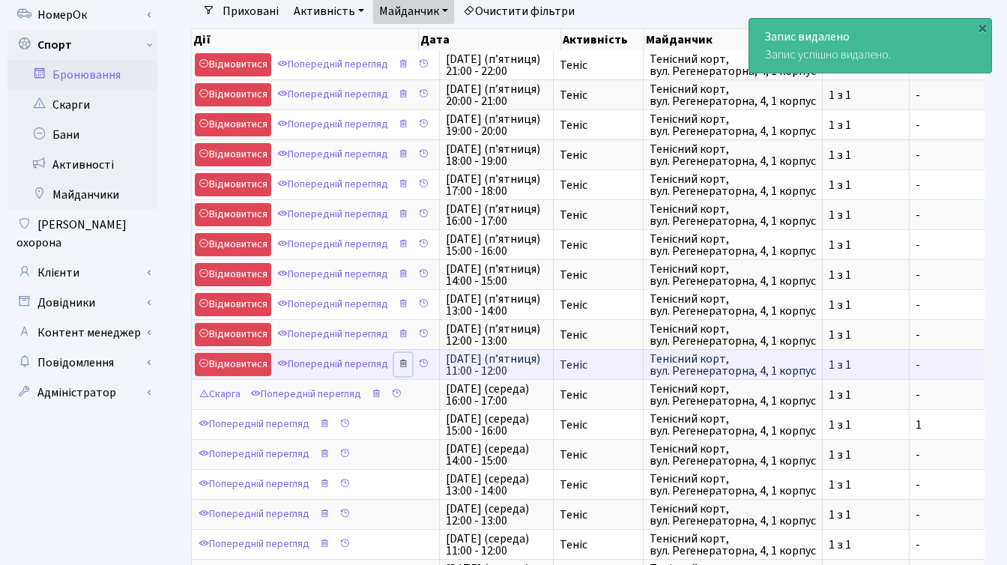
click at [404, 363] on icon at bounding box center [403, 363] width 10 height 10
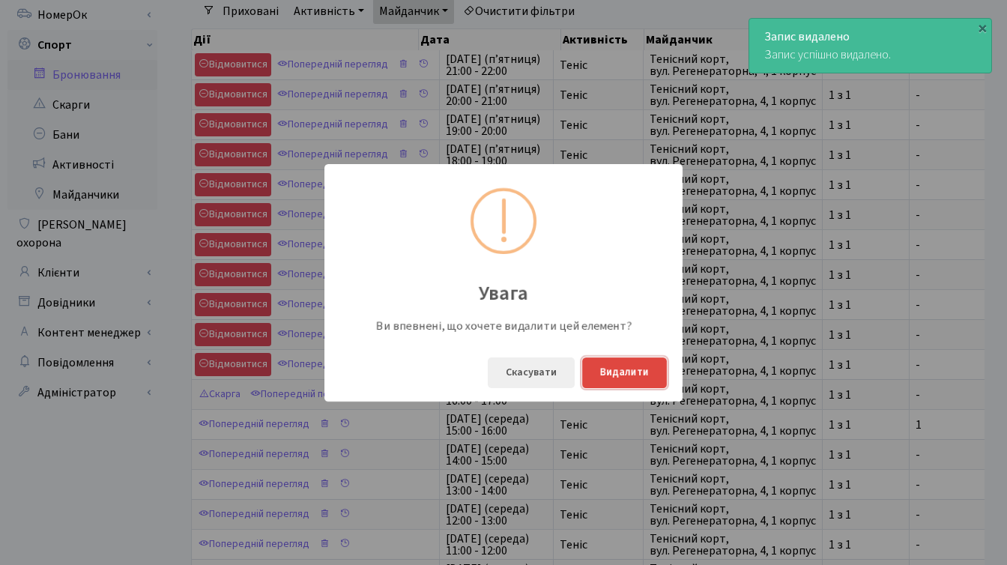
click at [596, 370] on button "Видалити" at bounding box center [624, 373] width 85 height 31
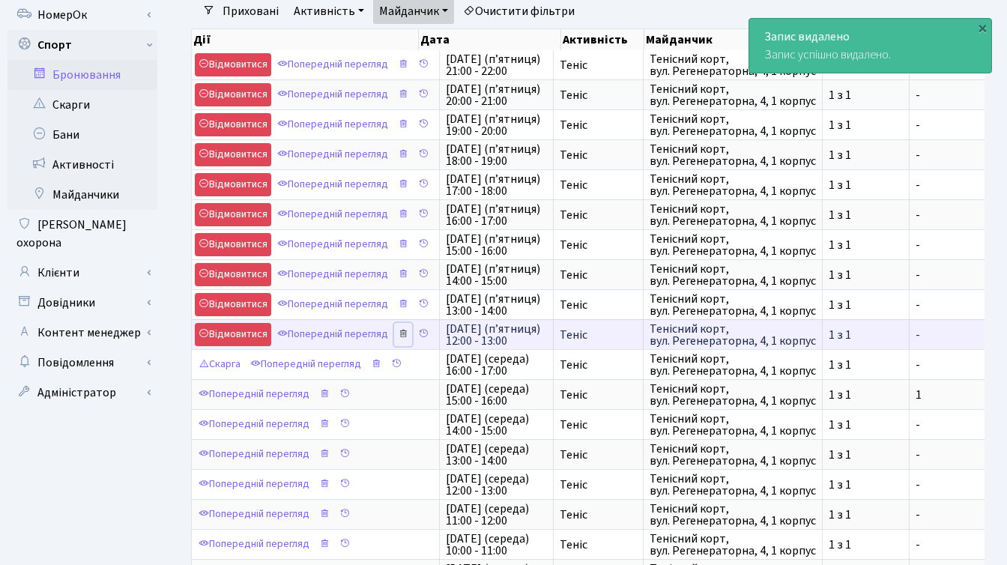
click at [407, 333] on icon at bounding box center [403, 333] width 10 height 10
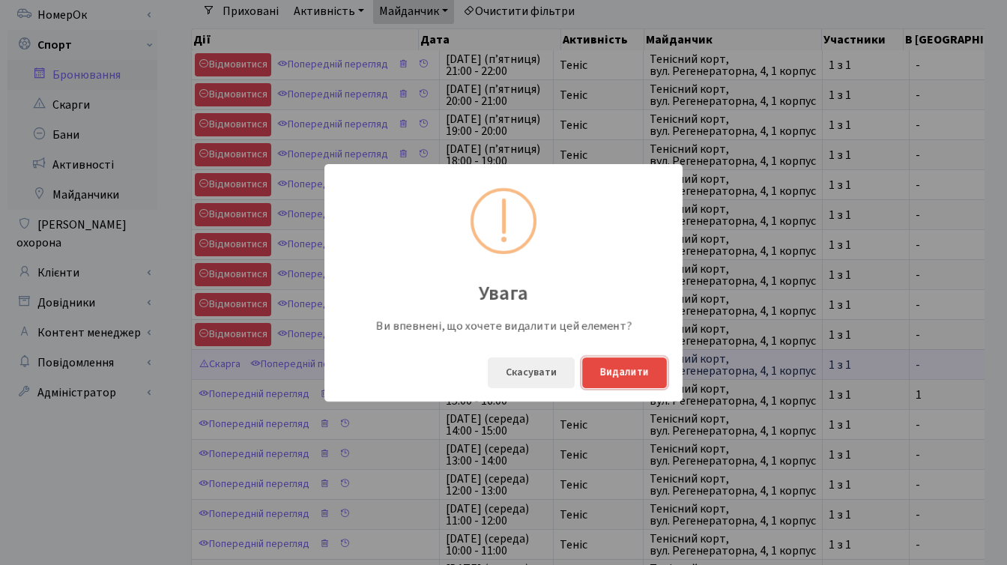
click at [610, 367] on button "Видалити" at bounding box center [624, 373] width 85 height 31
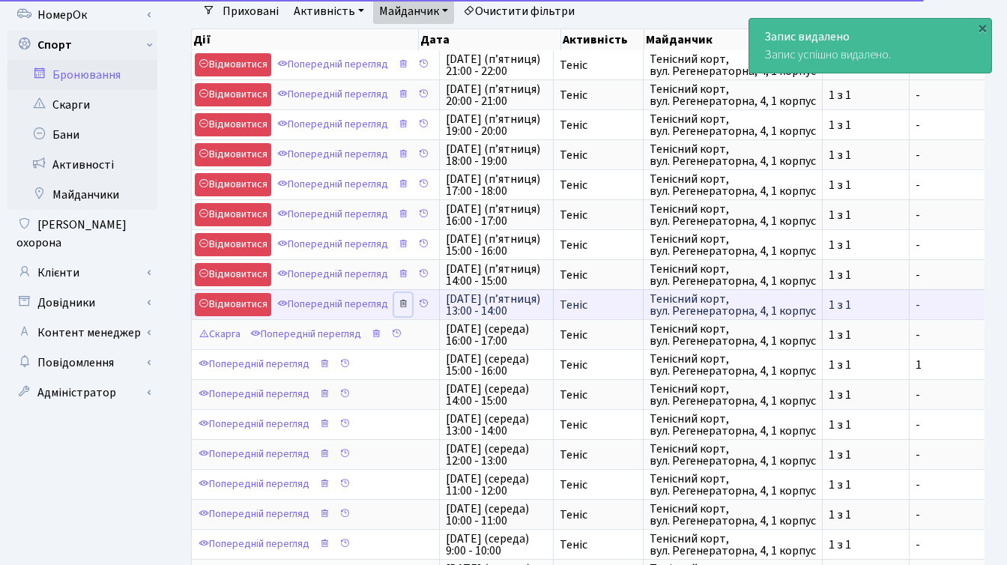
click at [406, 300] on icon at bounding box center [403, 303] width 10 height 10
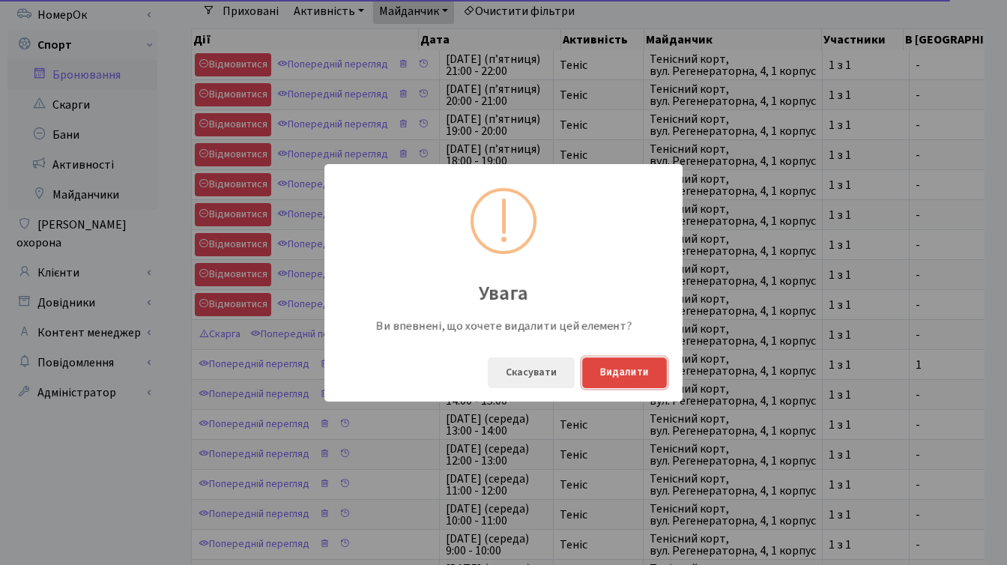
click at [620, 364] on button "Видалити" at bounding box center [624, 373] width 85 height 31
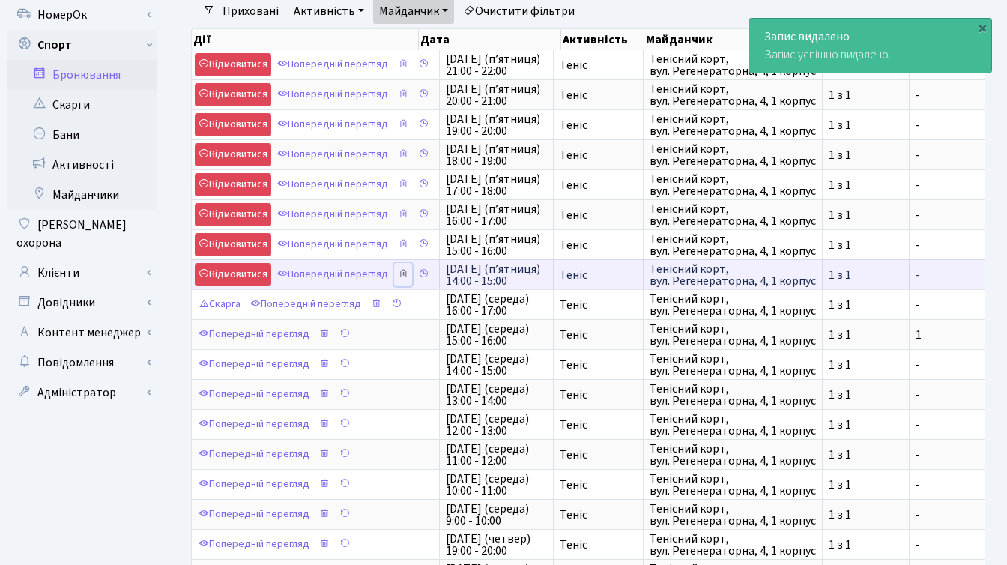
click at [406, 273] on icon at bounding box center [403, 273] width 10 height 10
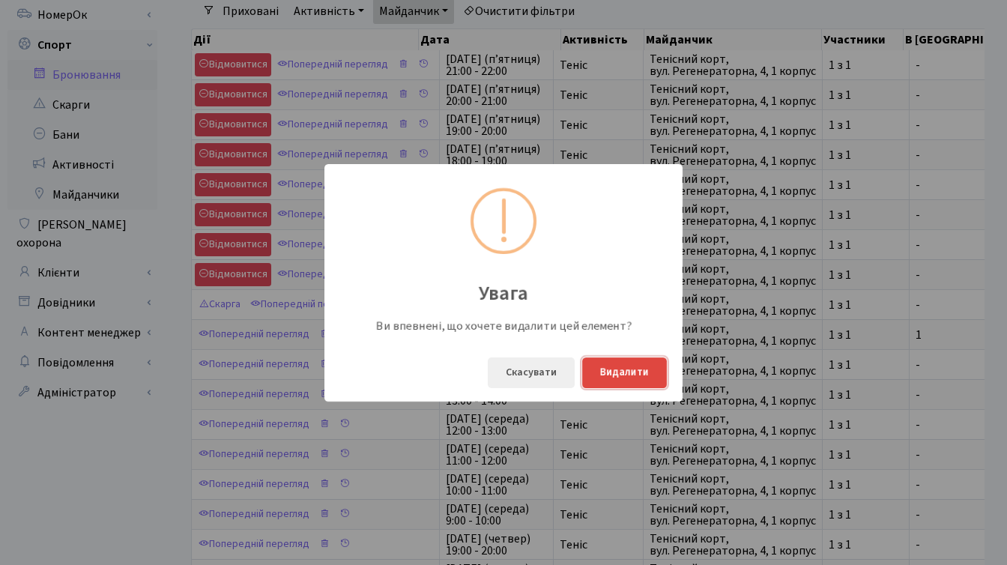
click at [618, 365] on button "Видалити" at bounding box center [624, 373] width 85 height 31
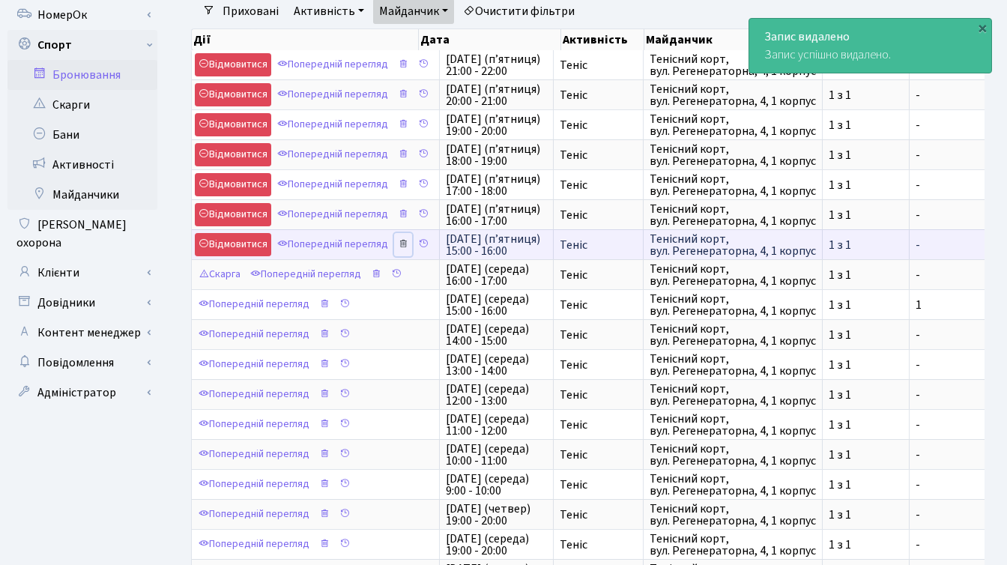
click at [407, 244] on icon at bounding box center [403, 243] width 10 height 10
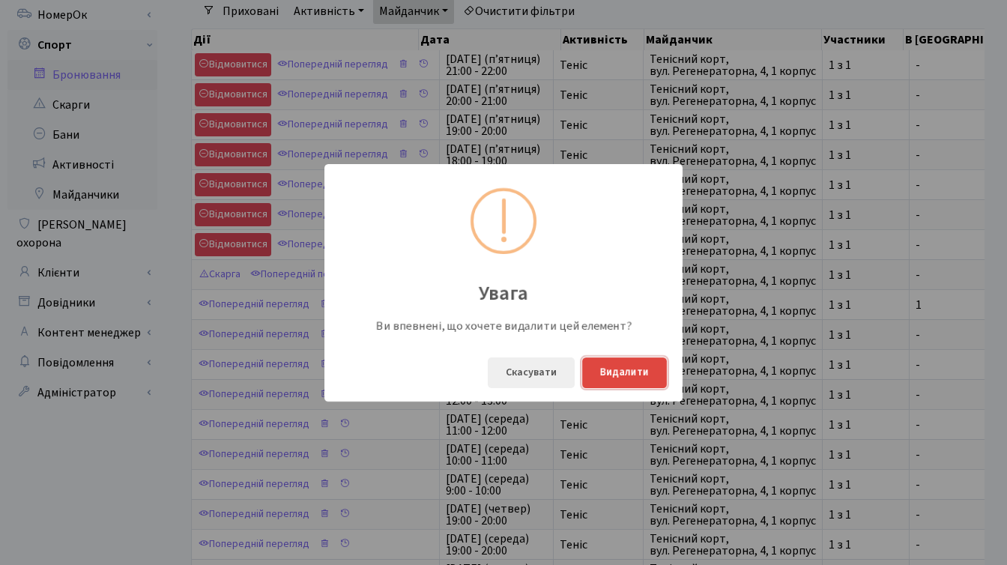
click at [618, 373] on button "Видалити" at bounding box center [624, 373] width 85 height 31
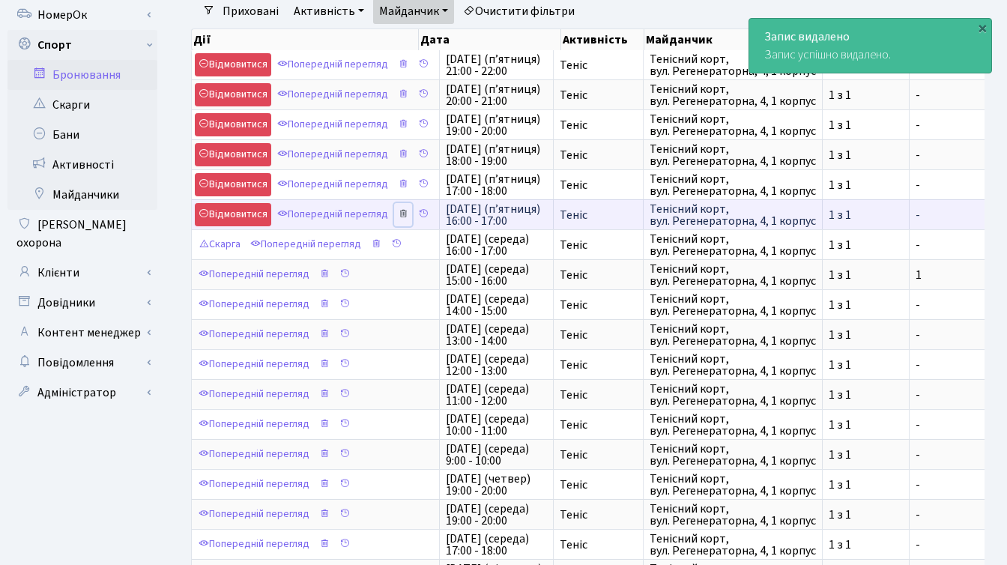
click at [408, 214] on icon at bounding box center [403, 213] width 10 height 10
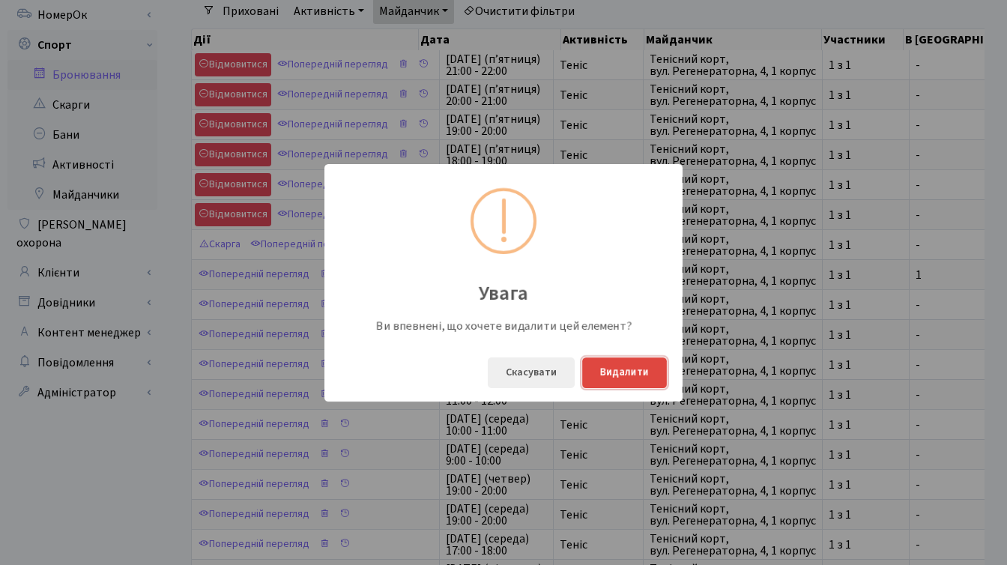
click at [606, 361] on button "Видалити" at bounding box center [624, 373] width 85 height 31
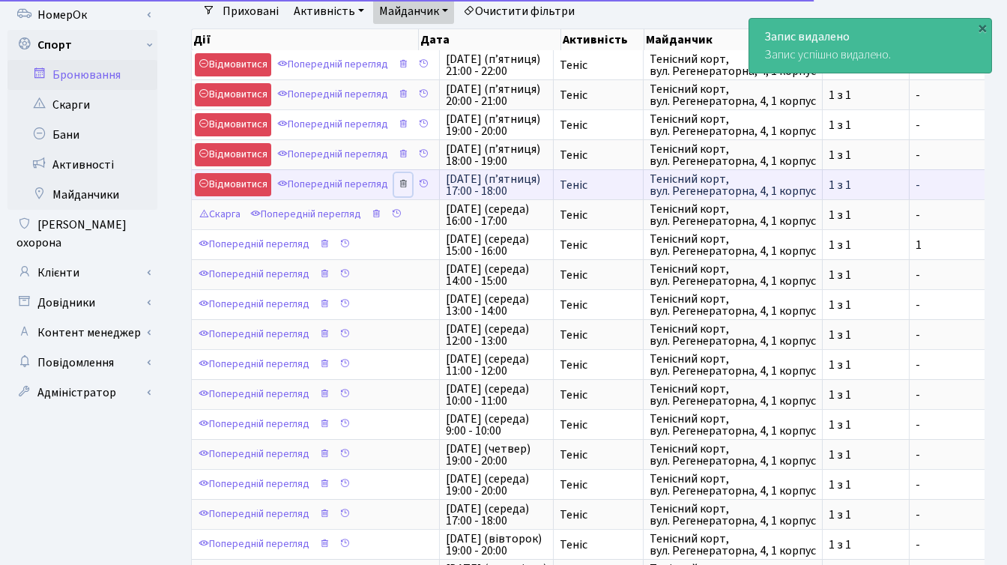
click at [408, 184] on icon at bounding box center [403, 183] width 10 height 10
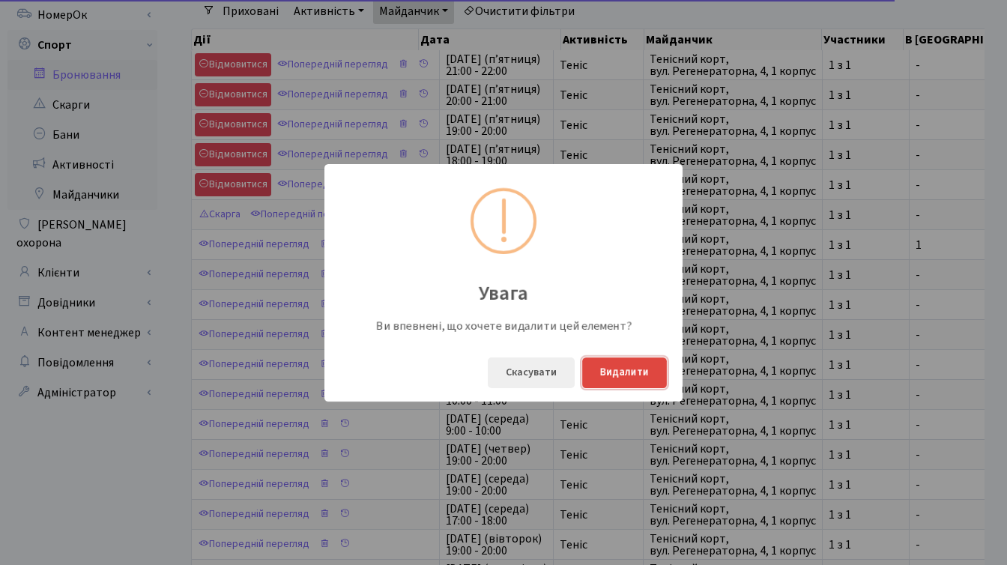
click at [628, 379] on button "Видалити" at bounding box center [624, 373] width 85 height 31
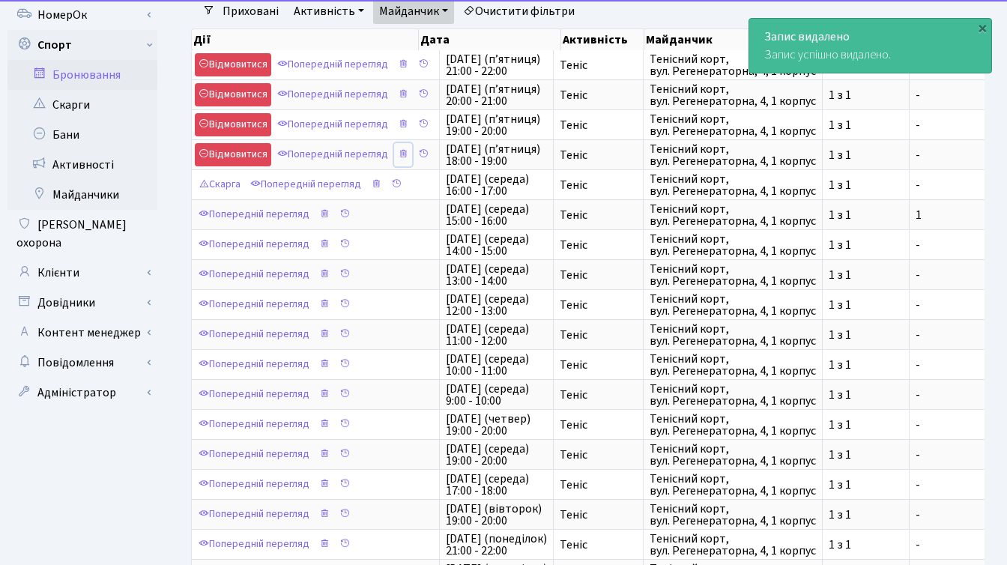
click at [406, 151] on icon at bounding box center [403, 153] width 10 height 10
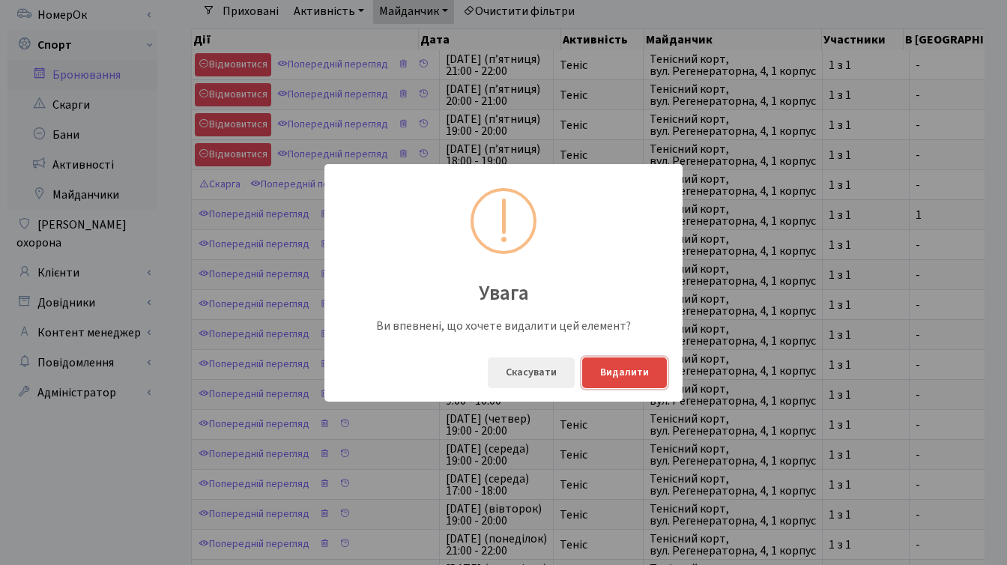
click at [627, 364] on button "Видалити" at bounding box center [624, 373] width 85 height 31
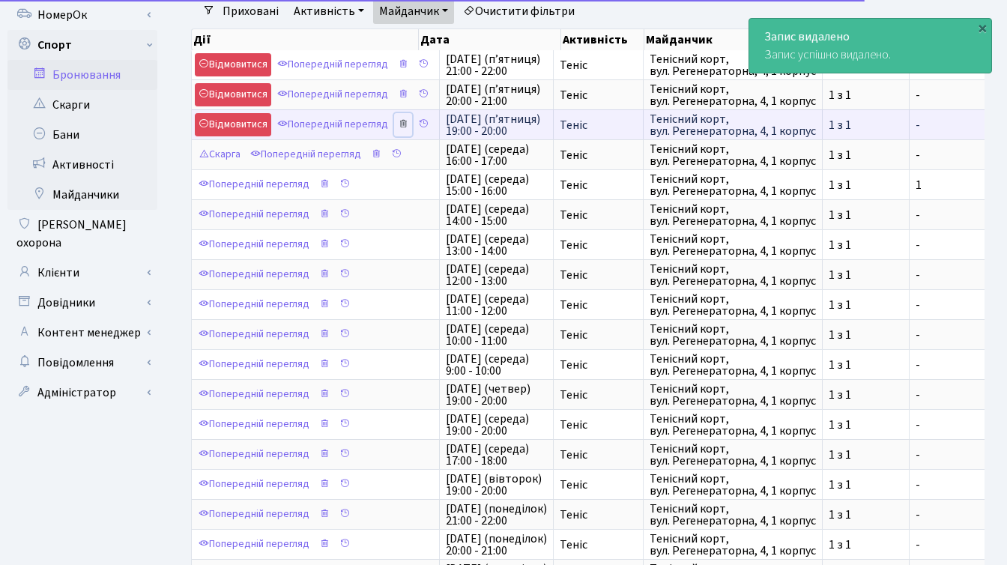
click at [407, 124] on icon at bounding box center [403, 123] width 10 height 10
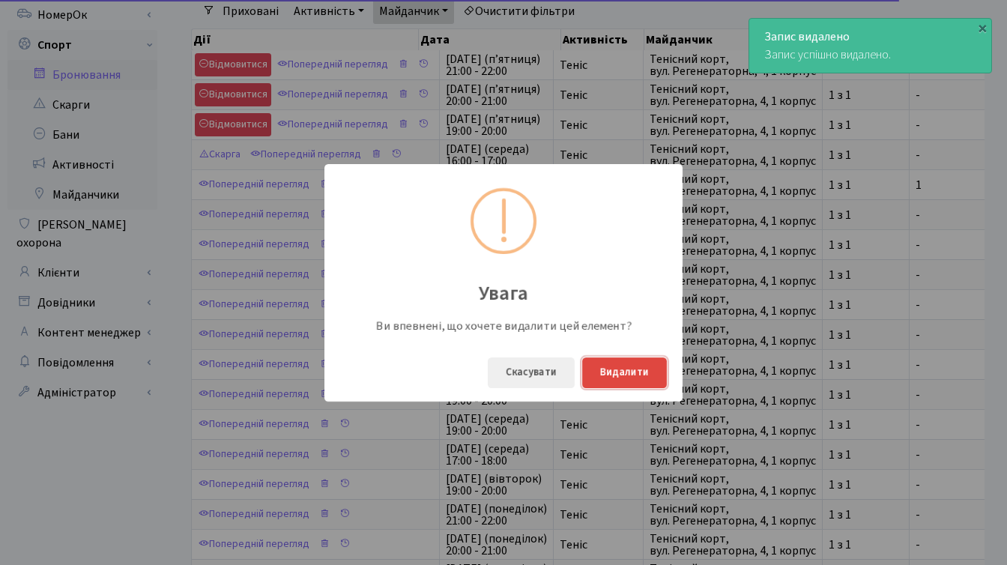
click at [600, 366] on button "Видалити" at bounding box center [624, 373] width 85 height 31
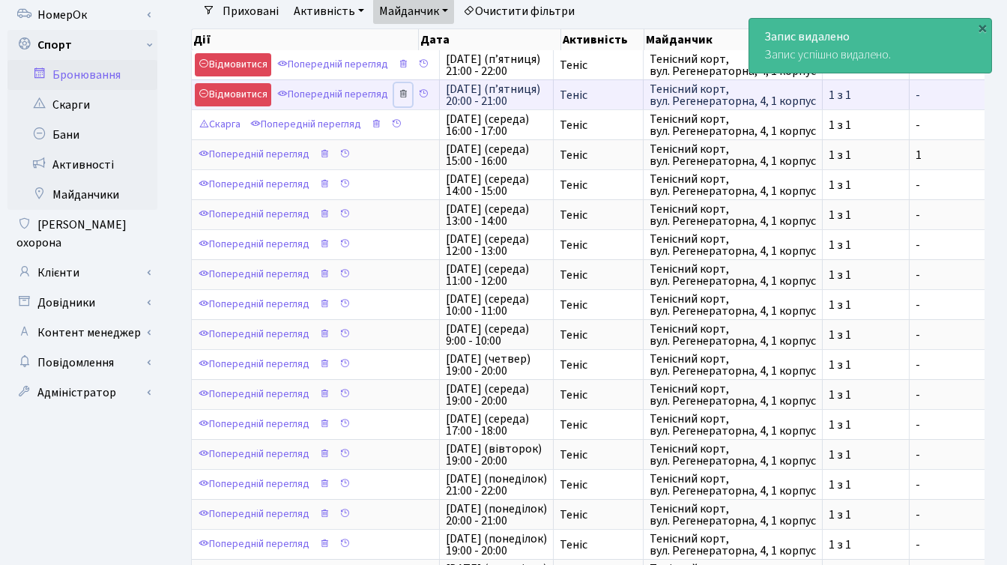
click at [406, 94] on icon at bounding box center [403, 93] width 10 height 10
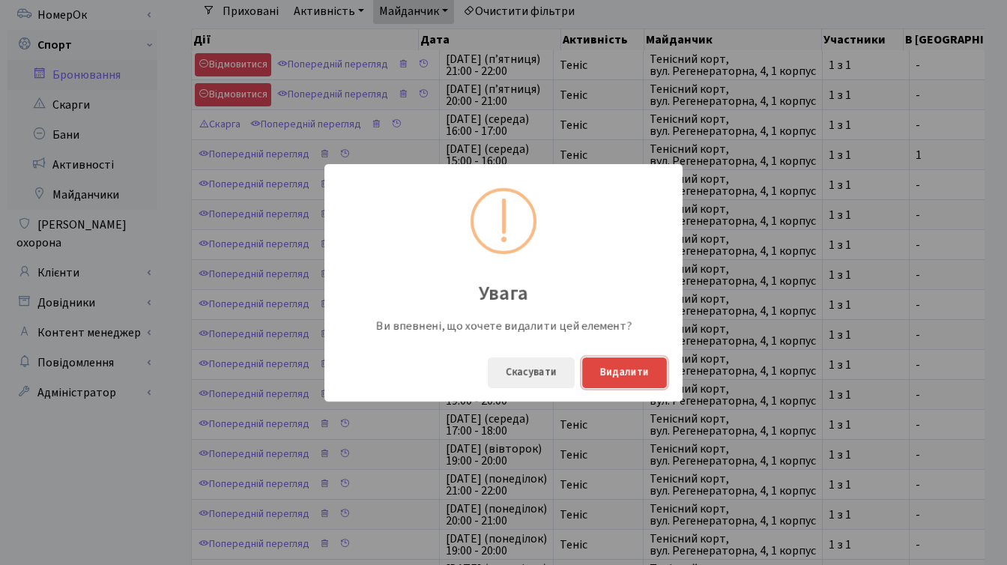
click at [623, 370] on button "Видалити" at bounding box center [624, 373] width 85 height 31
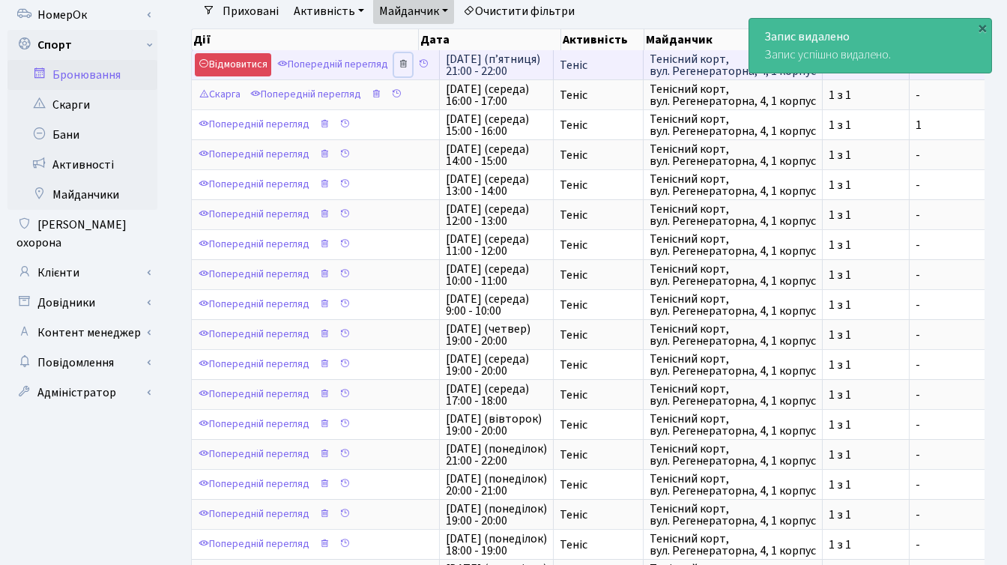
click at [406, 64] on icon at bounding box center [403, 63] width 10 height 10
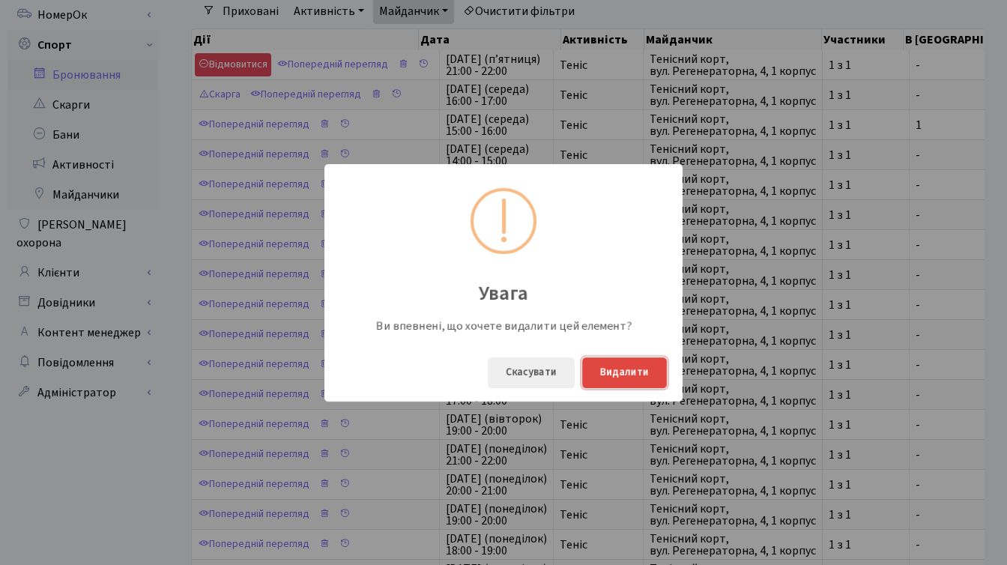
click at [612, 373] on button "Видалити" at bounding box center [624, 373] width 85 height 31
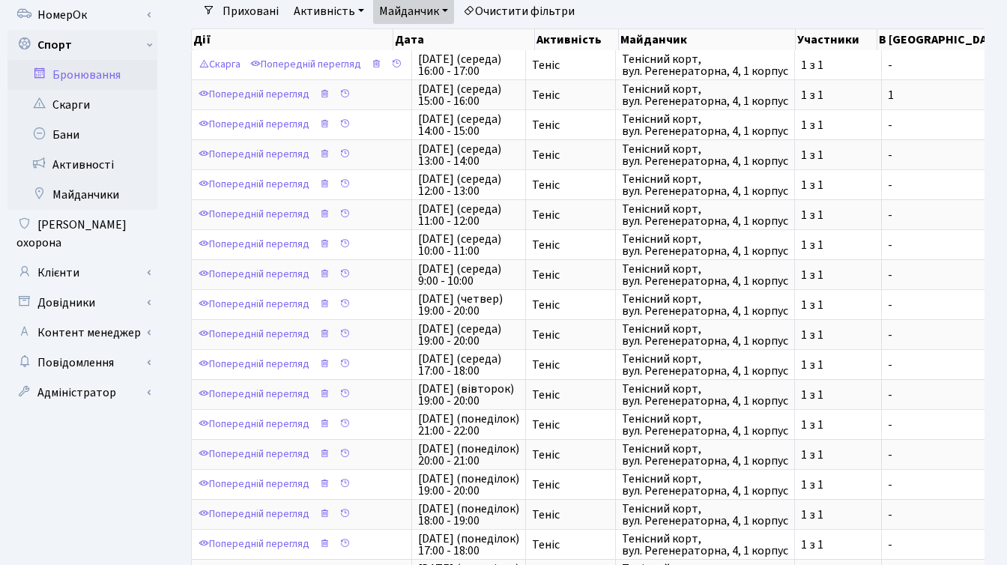
click at [109, 507] on ul "Панель управління Мої повідомлення 73 НомерОк" at bounding box center [82, 398] width 150 height 916
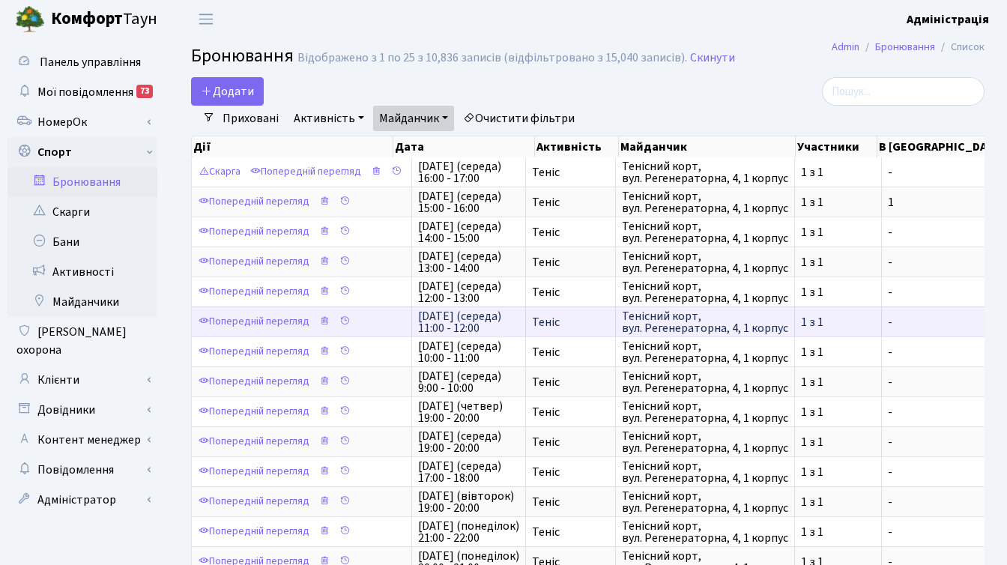
scroll to position [0, 0]
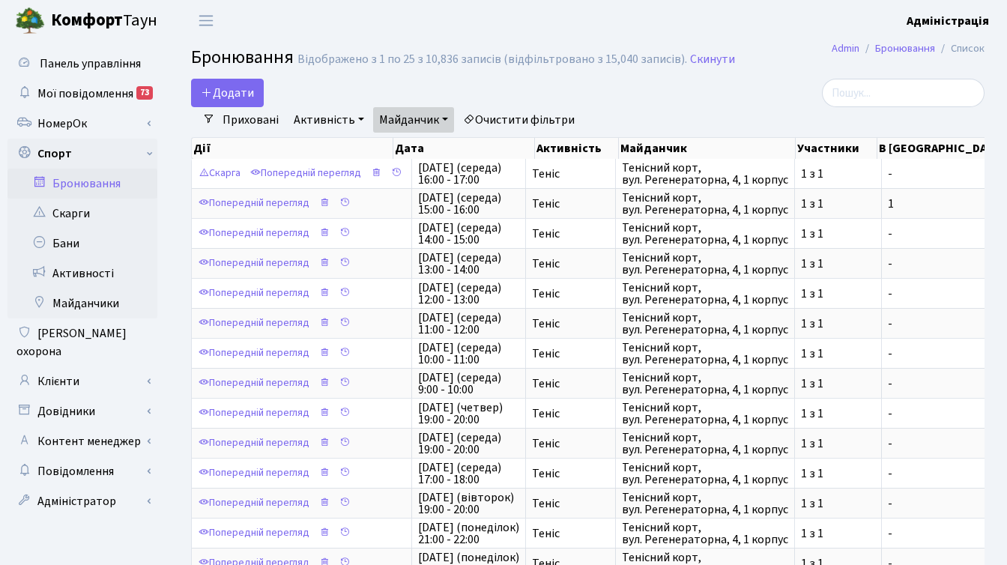
click at [634, 110] on div "Приховані Активність - Баскетбол Волейбол Йога Катання на роликах Настільний те…" at bounding box center [594, 119] width 758 height 25
click at [526, 119] on link "Очистити фільтри" at bounding box center [519, 119] width 124 height 25
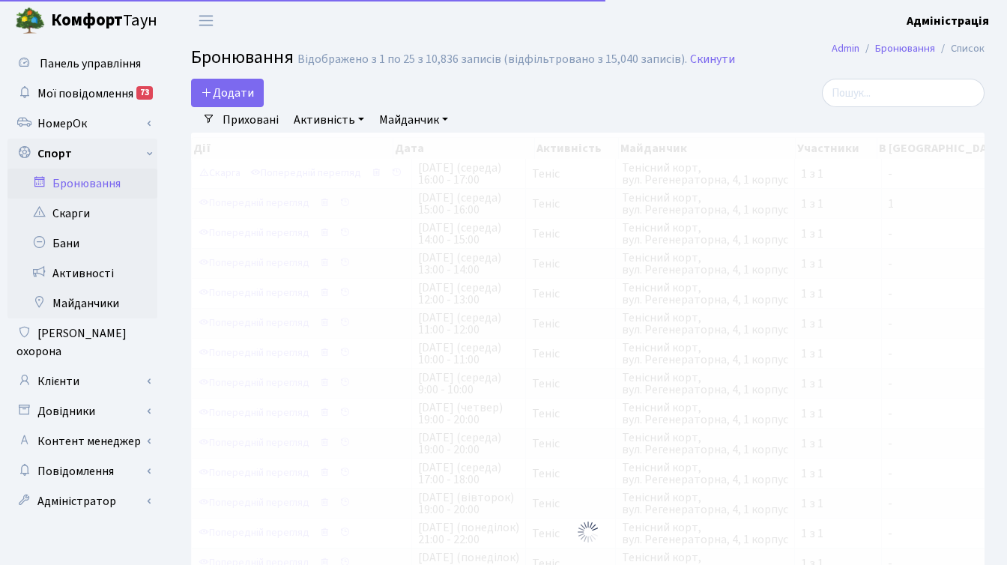
click at [648, 99] on div "Додати Активність Баскетбол Волейбол Йога Катання на роликах Настільний теніс Т…" at bounding box center [452, 93] width 522 height 28
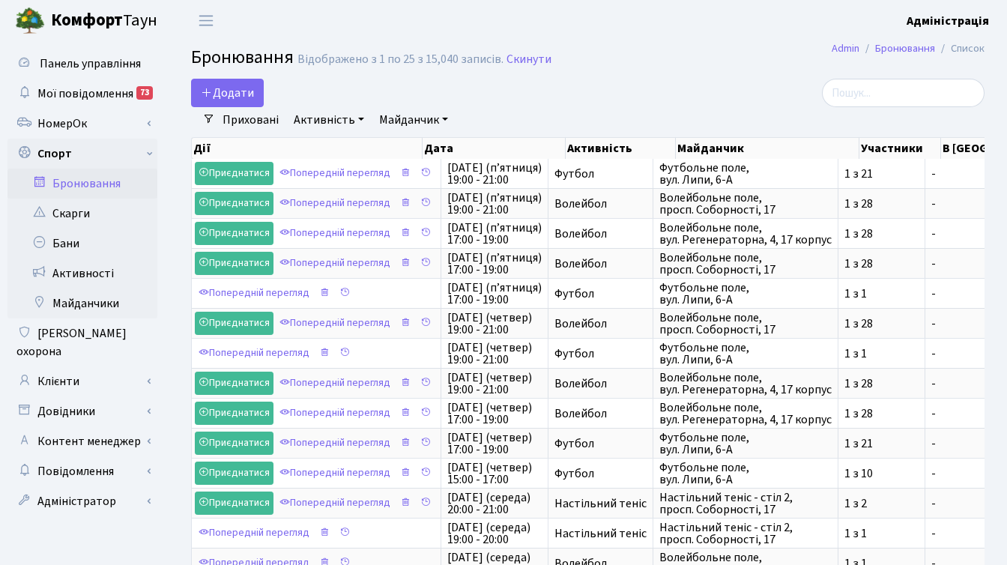
click at [400, 122] on link "Майданчик" at bounding box center [413, 119] width 81 height 25
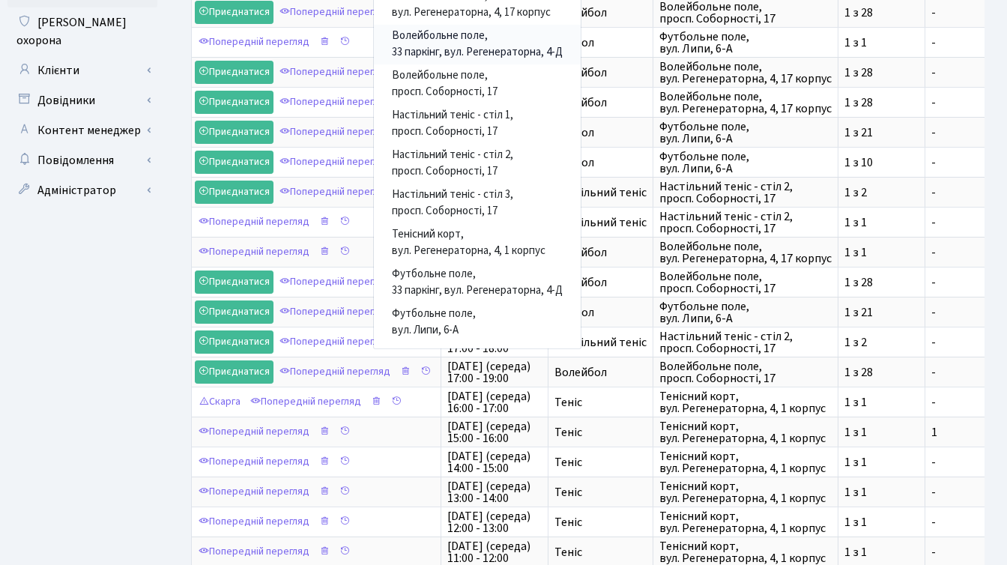
scroll to position [402, 0]
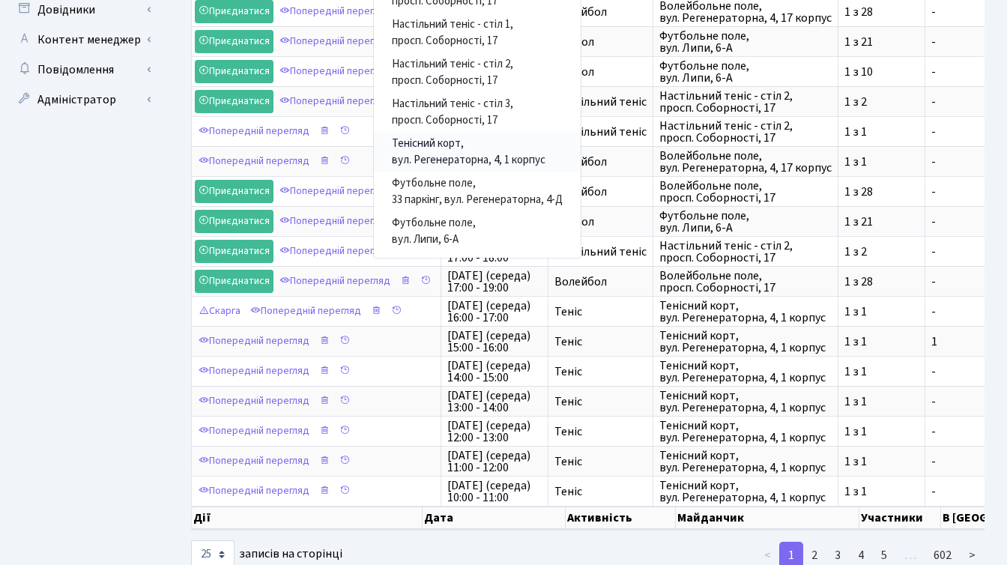
click at [465, 139] on link "Тенісний корт, вул. Регенераторна, 4, 1 корпус" at bounding box center [477, 153] width 207 height 40
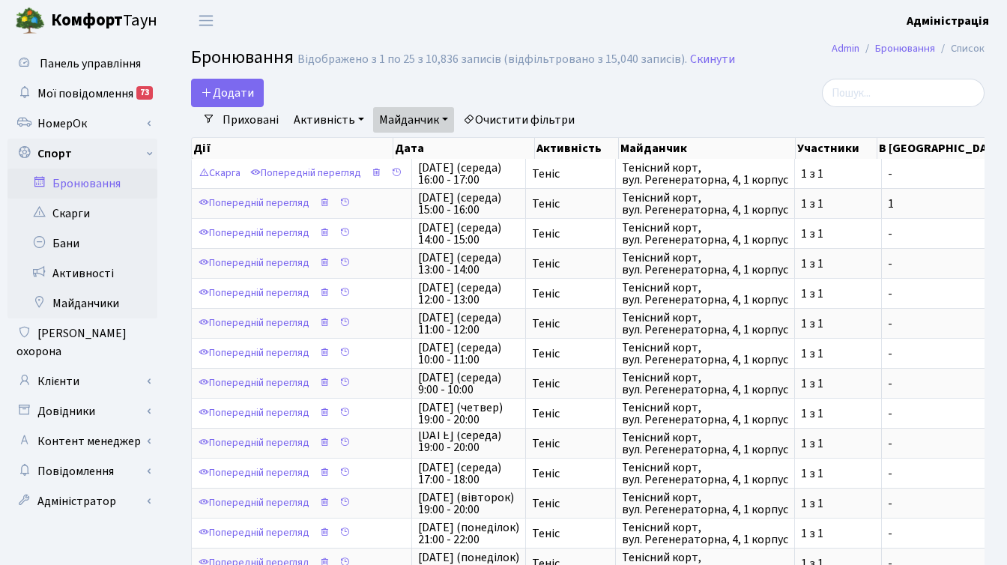
click at [516, 118] on link "Очистити фільтри" at bounding box center [519, 119] width 124 height 25
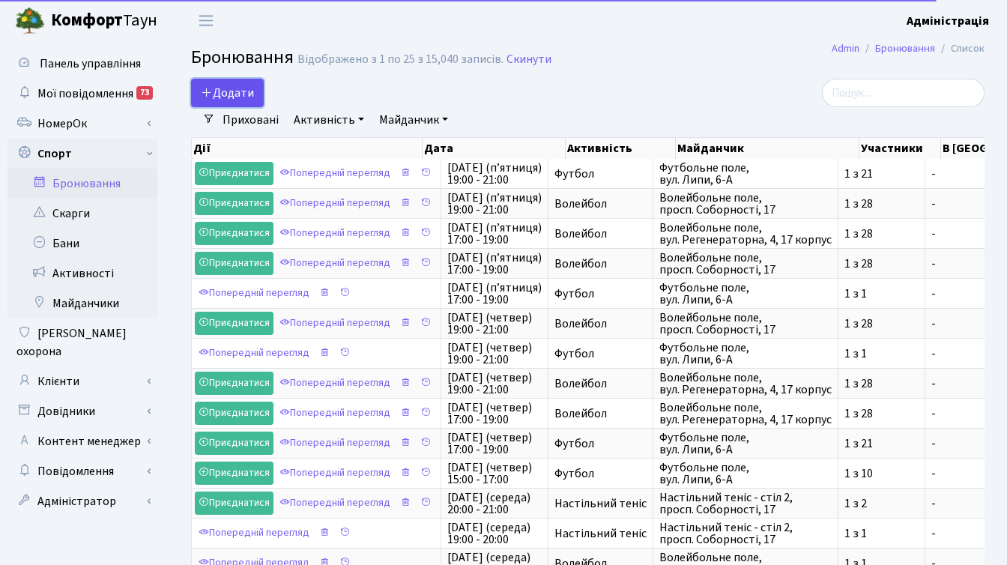
click at [221, 89] on button "Додати" at bounding box center [227, 93] width 73 height 28
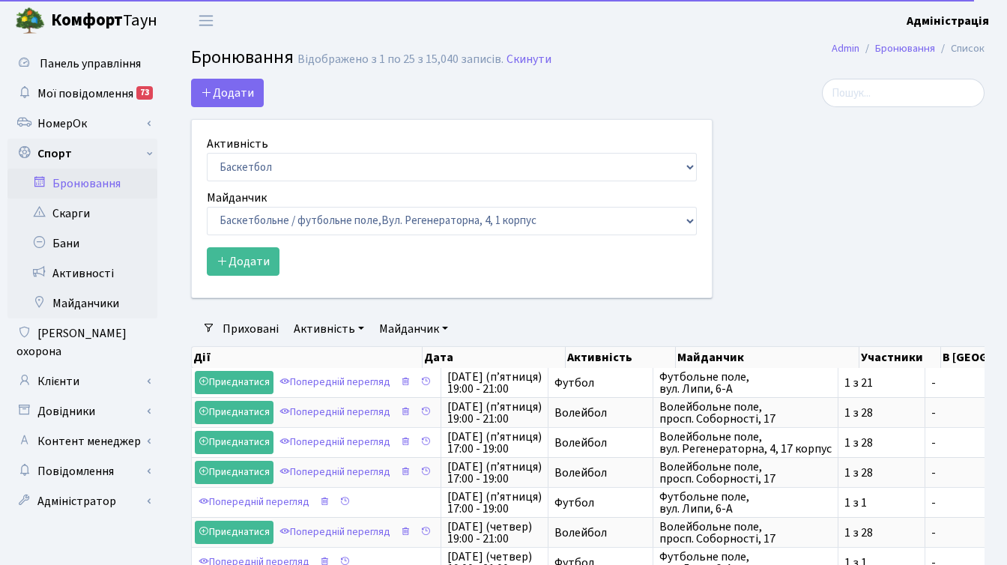
click at [440, 88] on div "Додати Активність Баскетбол Волейбол Йога Катання на роликах Настільний теніс Т…" at bounding box center [452, 189] width 522 height 220
click at [409, 328] on link "Майданчик" at bounding box center [413, 328] width 81 height 25
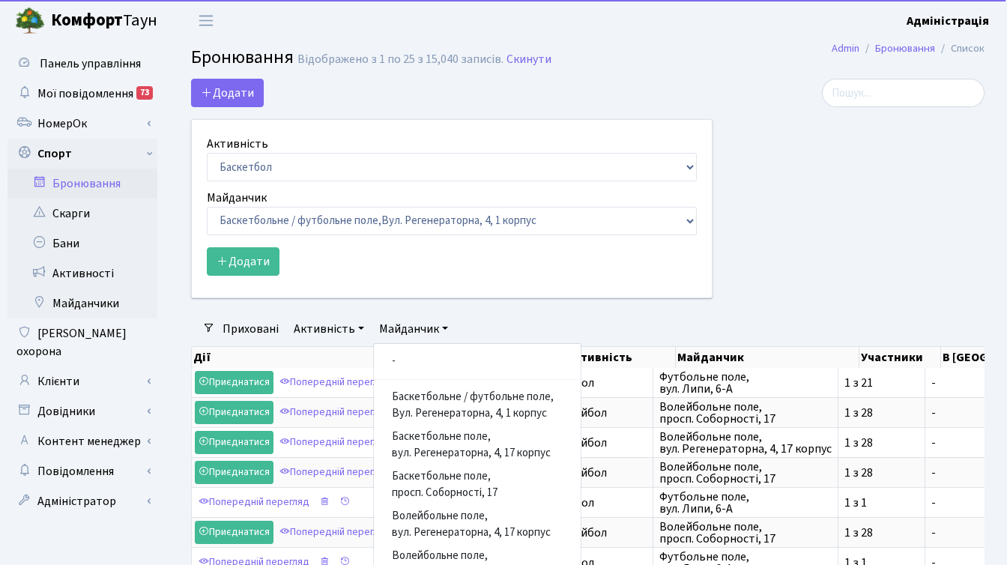
click at [437, 238] on form "Активність Баскетбол Волейбол Йога Катання на роликах Настільний теніс Теніс Фу…" at bounding box center [452, 205] width 490 height 141
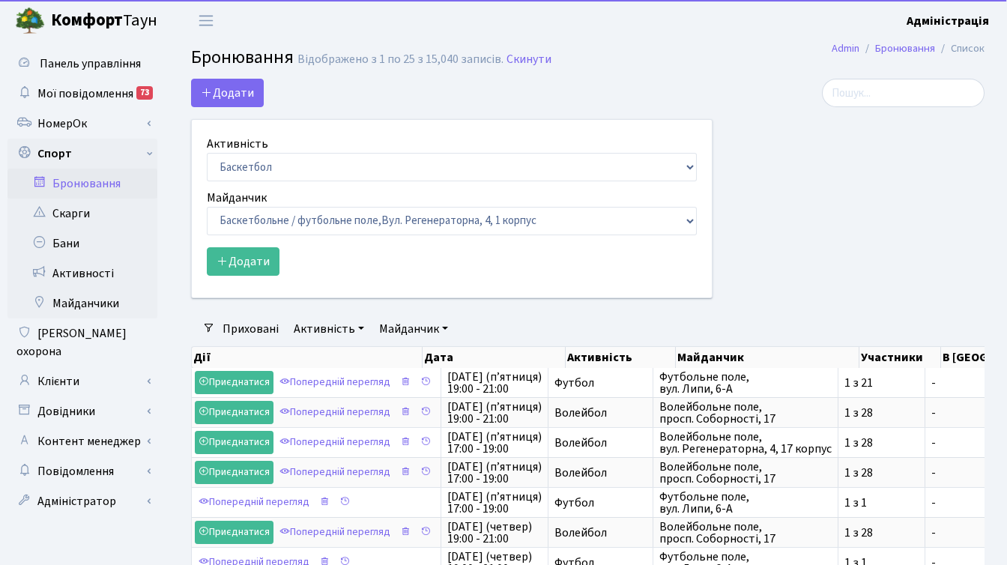
click at [388, 92] on div "Додати Активність Баскетбол Волейбол Йога Катання на роликах Настільний теніс Т…" at bounding box center [452, 189] width 522 height 220
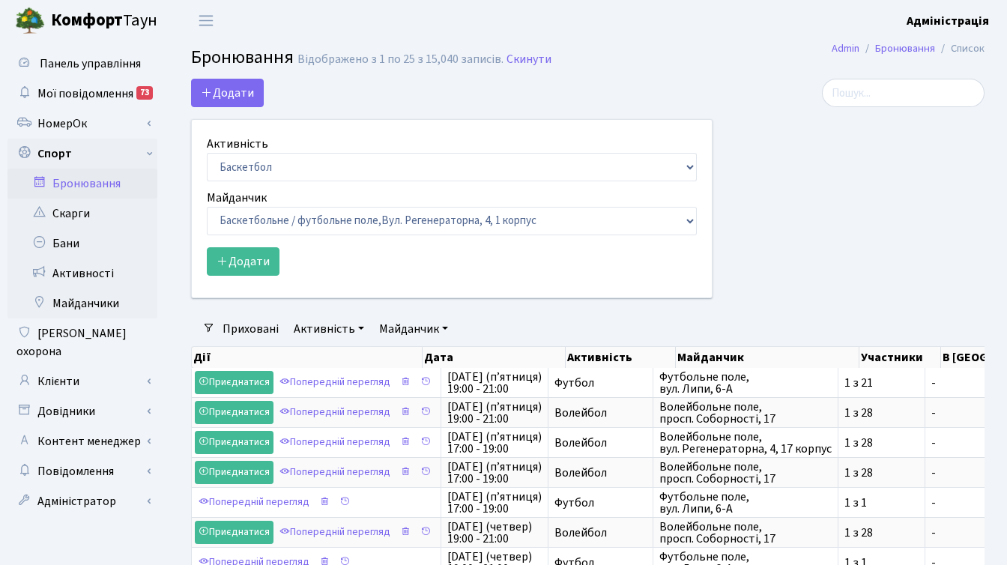
click at [846, 251] on div at bounding box center [860, 198] width 272 height 238
click at [541, 320] on li "Очистити фільтри" at bounding box center [519, 328] width 124 height 25
click at [797, 289] on div at bounding box center [860, 198] width 272 height 238
click at [802, 294] on div at bounding box center [860, 198] width 272 height 238
click at [831, 276] on div at bounding box center [860, 198] width 272 height 238
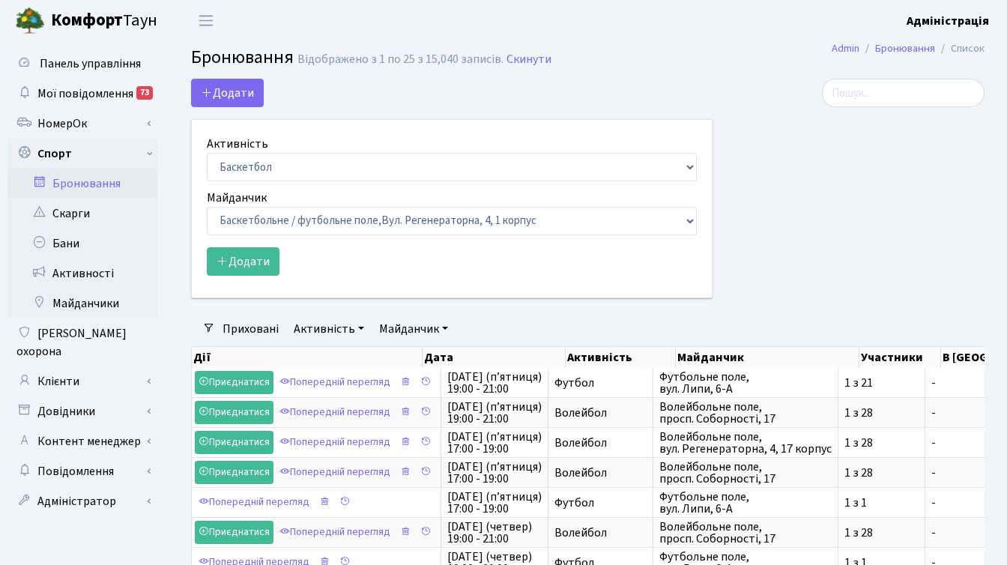
click at [822, 251] on div at bounding box center [860, 198] width 272 height 238
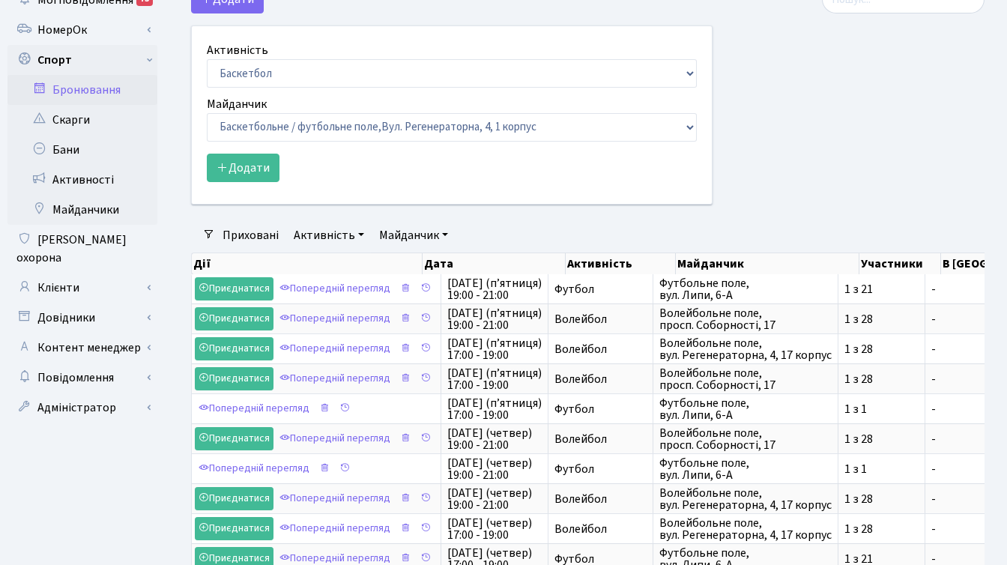
scroll to position [105, 0]
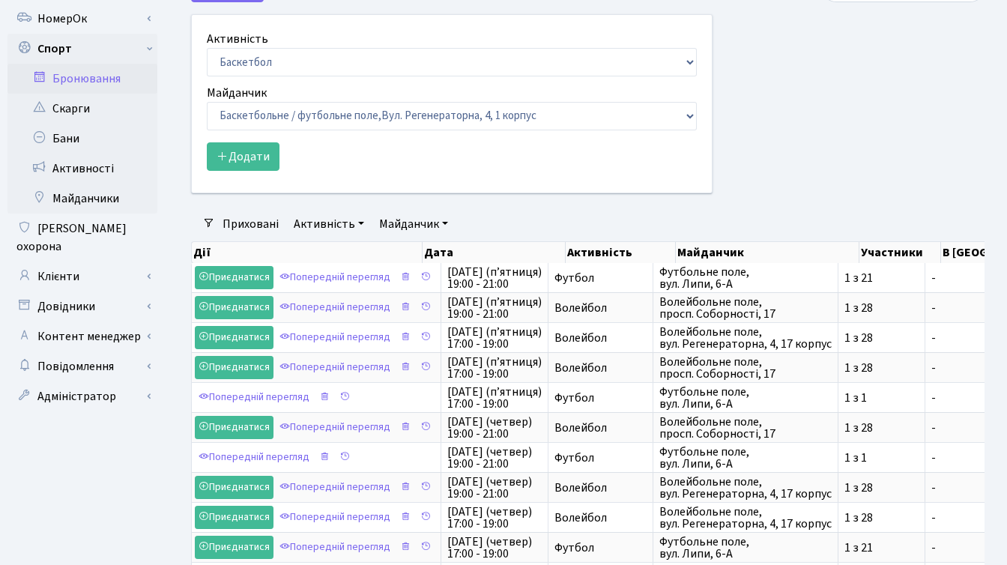
click at [771, 160] on div at bounding box center [860, 93] width 272 height 238
click at [421, 223] on link "Майданчик" at bounding box center [413, 223] width 81 height 25
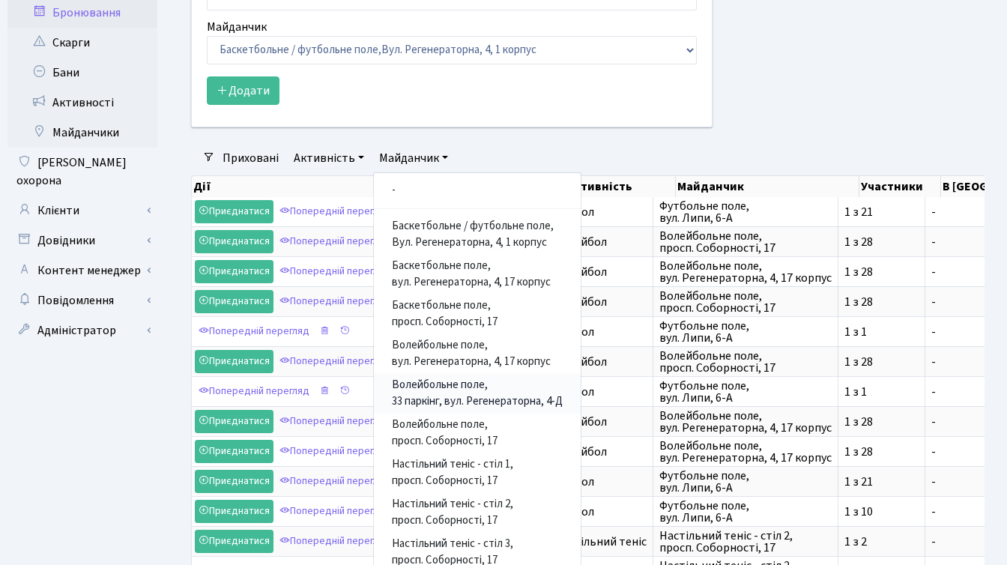
scroll to position [357, 0]
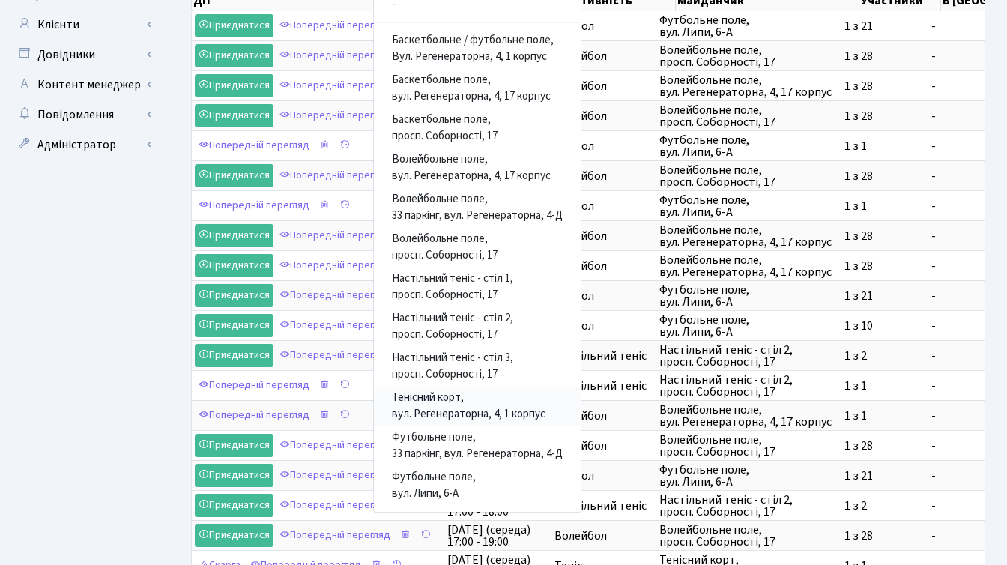
click at [442, 402] on link "Тенісний корт, вул. Регенераторна, 4, 1 корпус" at bounding box center [477, 407] width 207 height 40
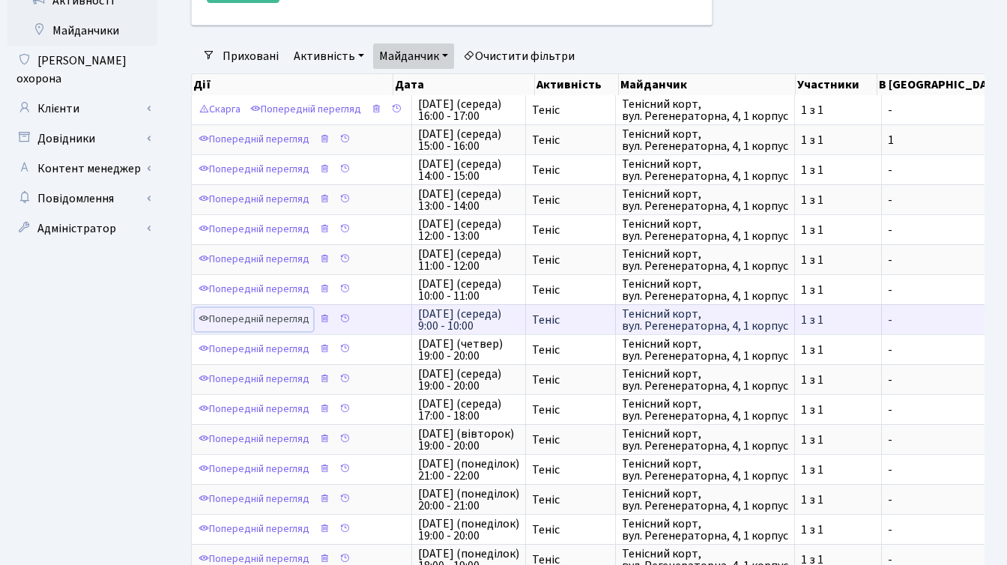
click at [259, 319] on link "Попередній перегляд" at bounding box center [254, 319] width 118 height 23
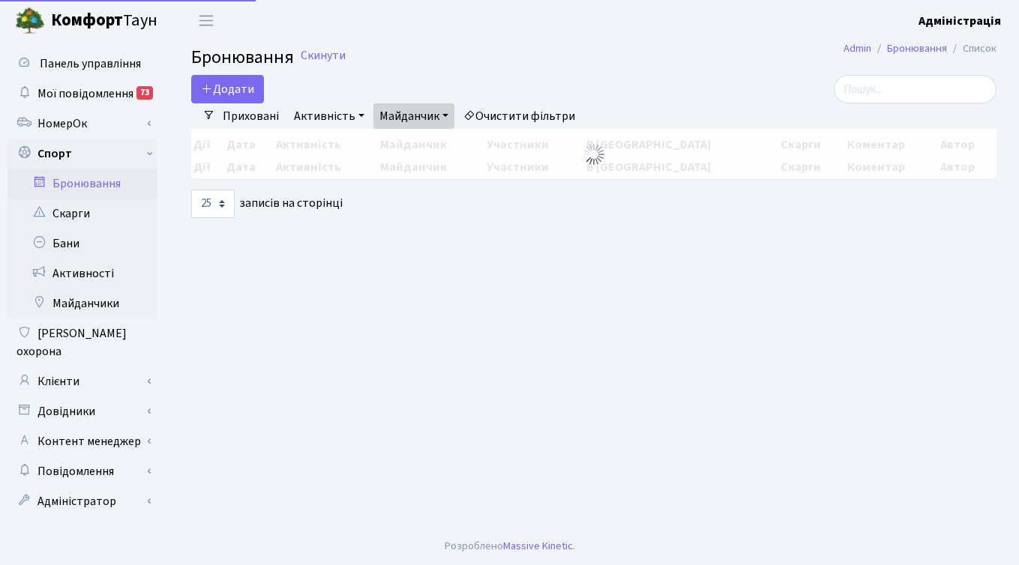
select select "25"
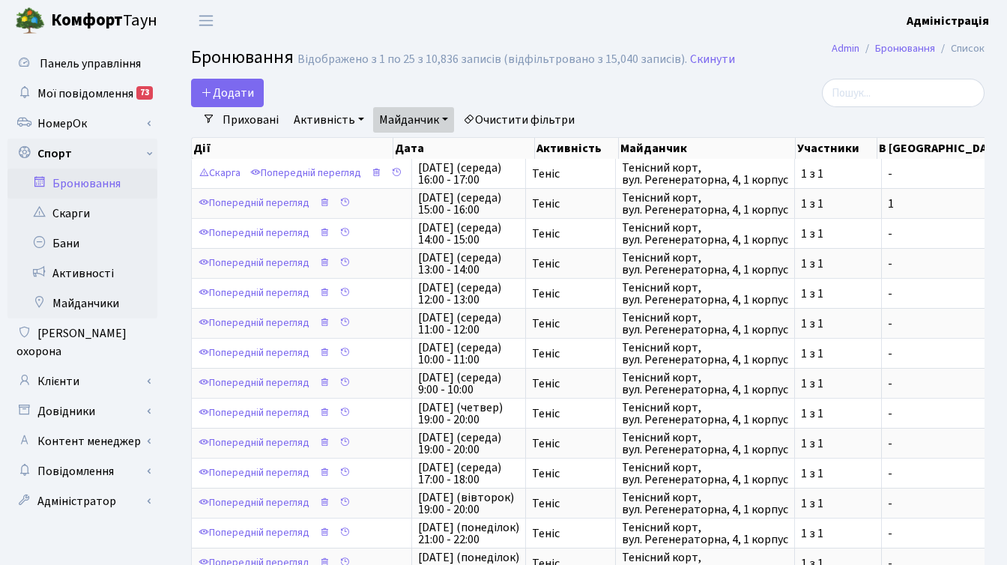
click at [749, 116] on div "Приховані Активність - Баскетбол Волейбол Йога Катання на роликах Настільний те…" at bounding box center [594, 119] width 758 height 25
